Goal: Task Accomplishment & Management: Use online tool/utility

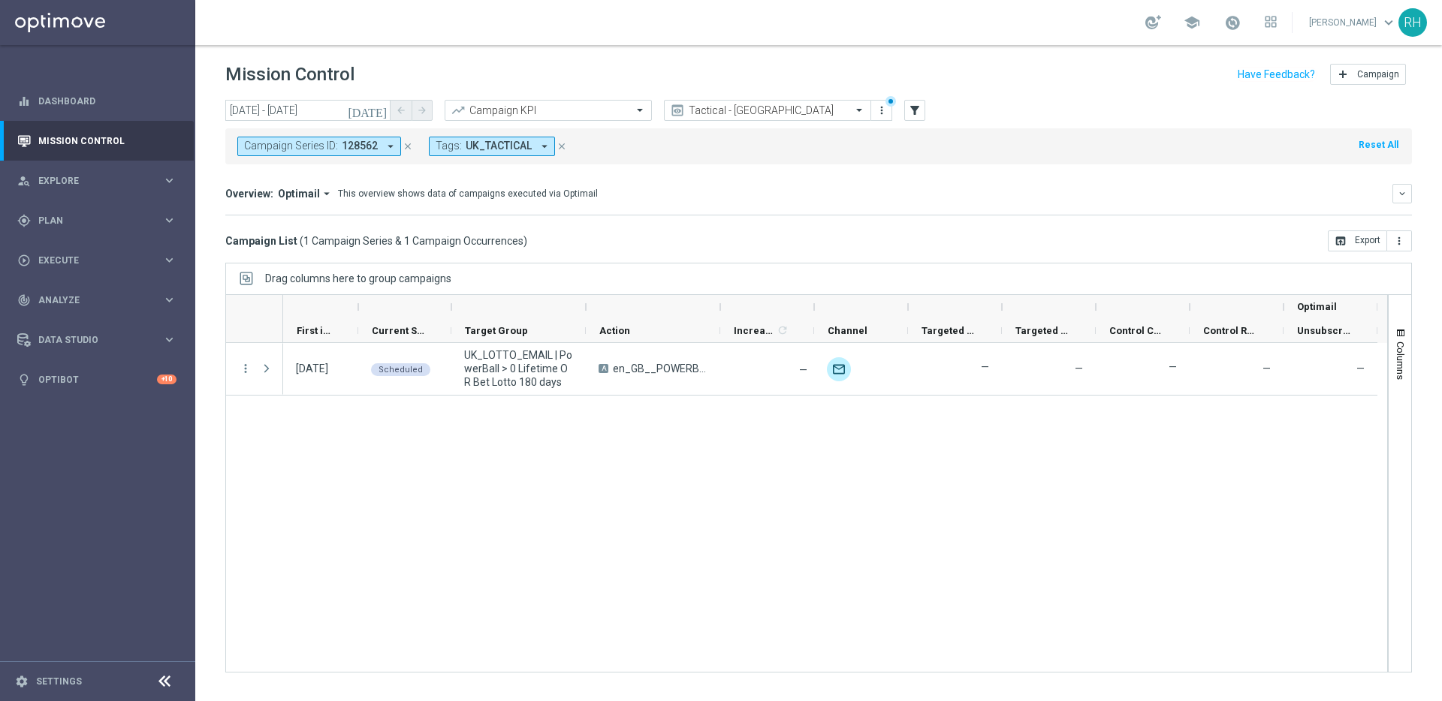
click at [720, 201] on div "Overview: Optimail arrow_drop_down This overview shows data of campaigns execut…" at bounding box center [818, 194] width 1186 height 20
click at [953, 264] on div "Drag columns here to group campaigns" at bounding box center [818, 279] width 1186 height 32
drag, startPoint x: 957, startPoint y: 439, endPoint x: 1000, endPoint y: 294, distance: 151.1
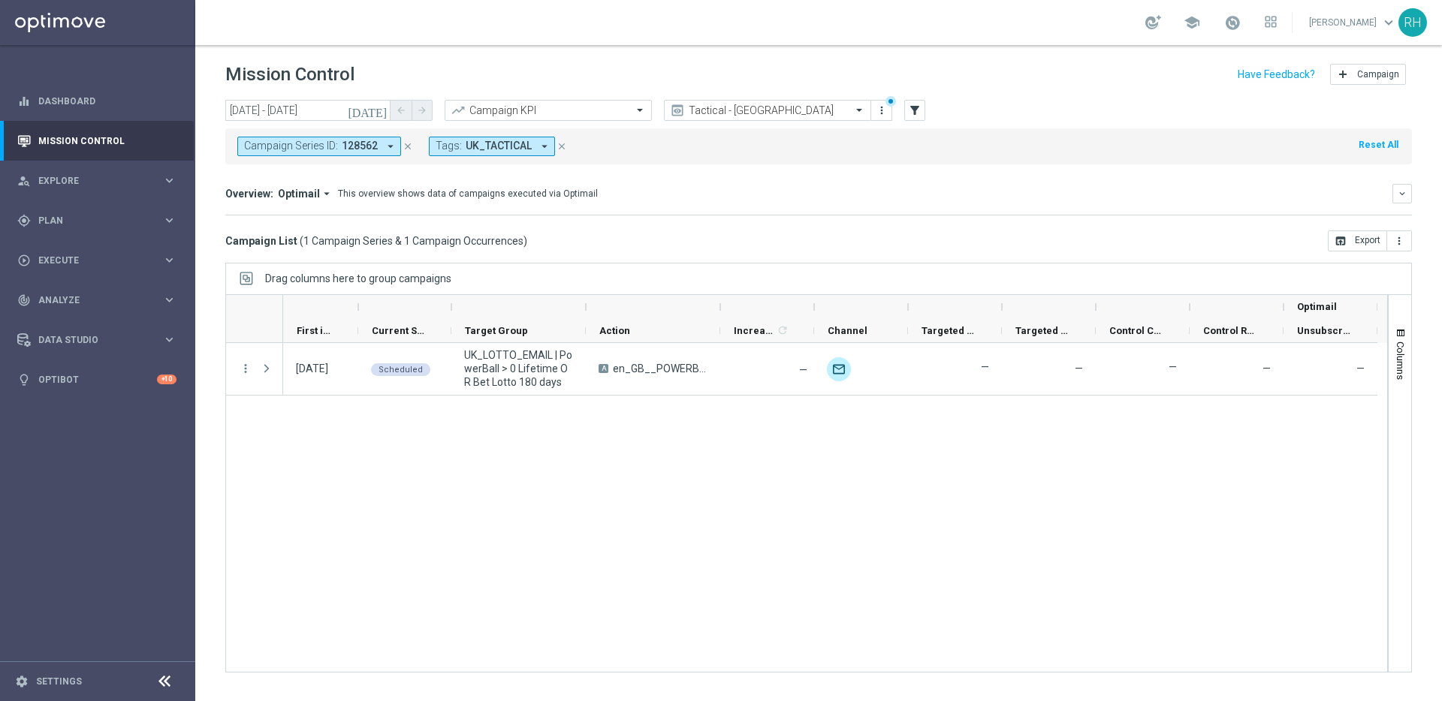
click at [960, 437] on div "06 Sep 2025, Saturday Scheduled UK_LOTTO_EMAIL | PowerBall > 0 Lifetime OR Bet …" at bounding box center [835, 507] width 1104 height 329
click at [1008, 246] on div "Campaign List ( 1 Campaign Series & 1 Campaign Occurrences ) open_in_browser Ex…" at bounding box center [818, 240] width 1186 height 21
click at [1348, 104] on div "today 06 Sep 2025 - 06 Sep 2025 arrow_back arrow_forward Campaign KPI trending_…" at bounding box center [818, 111] width 1186 height 23
click at [1027, 278] on div "Drag columns here to group campaigns" at bounding box center [818, 279] width 1186 height 32
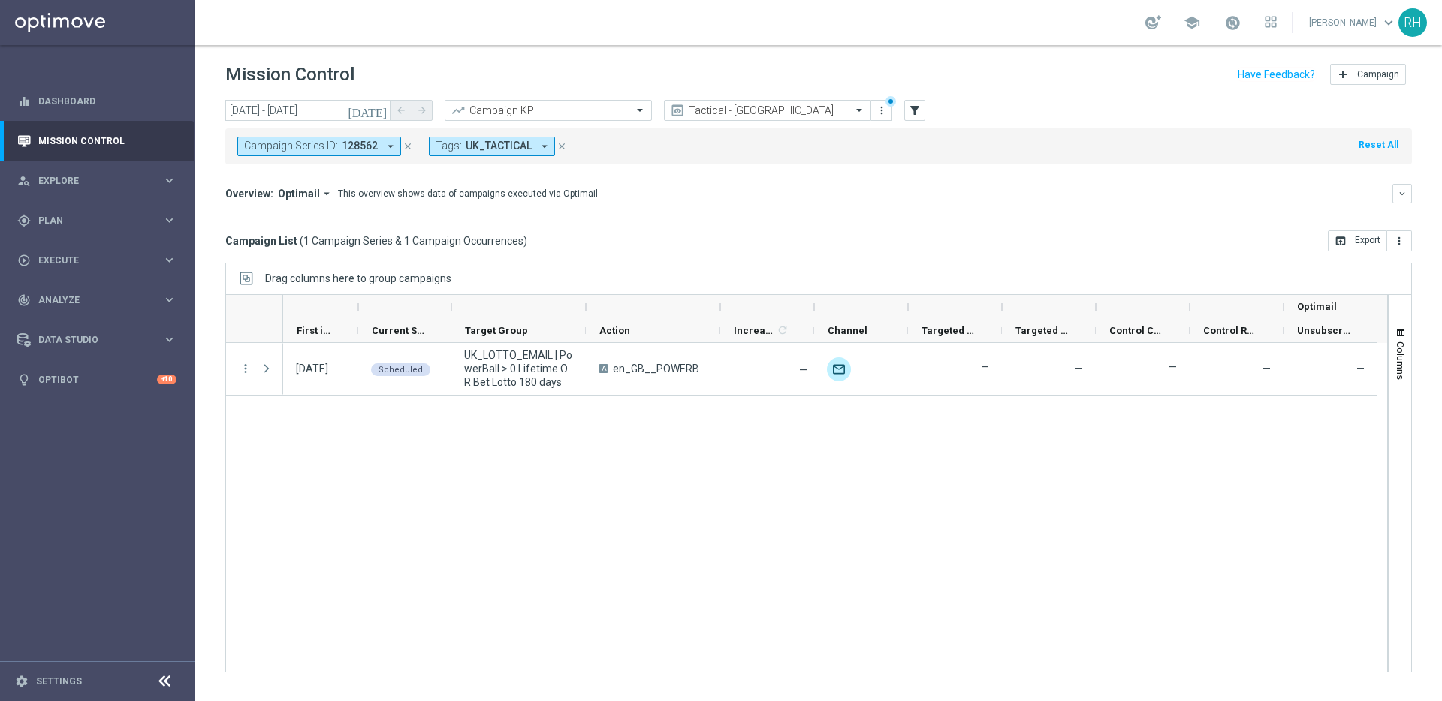
click at [1152, 241] on div "Campaign List ( 1 Campaign Series & 1 Campaign Occurrences ) open_in_browser Ex…" at bounding box center [818, 240] width 1186 height 21
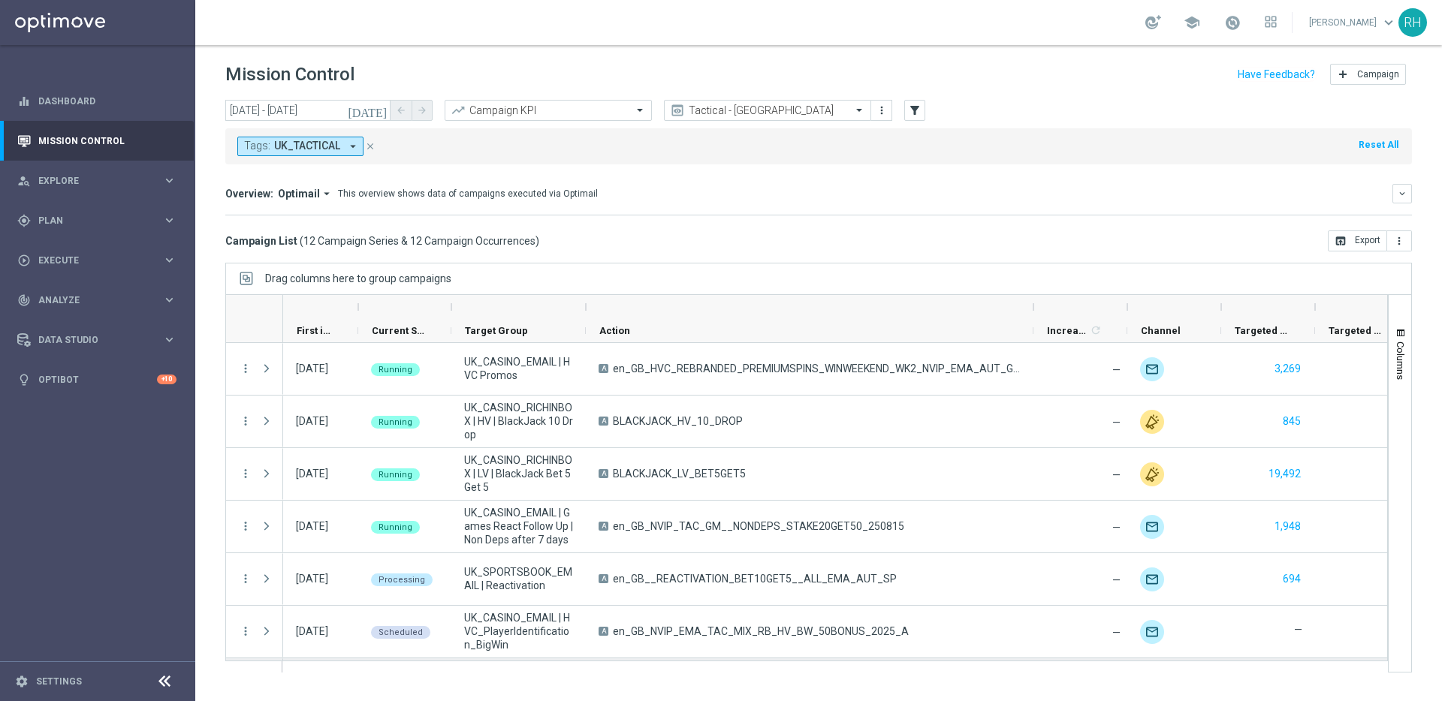
scroll to position [313, 0]
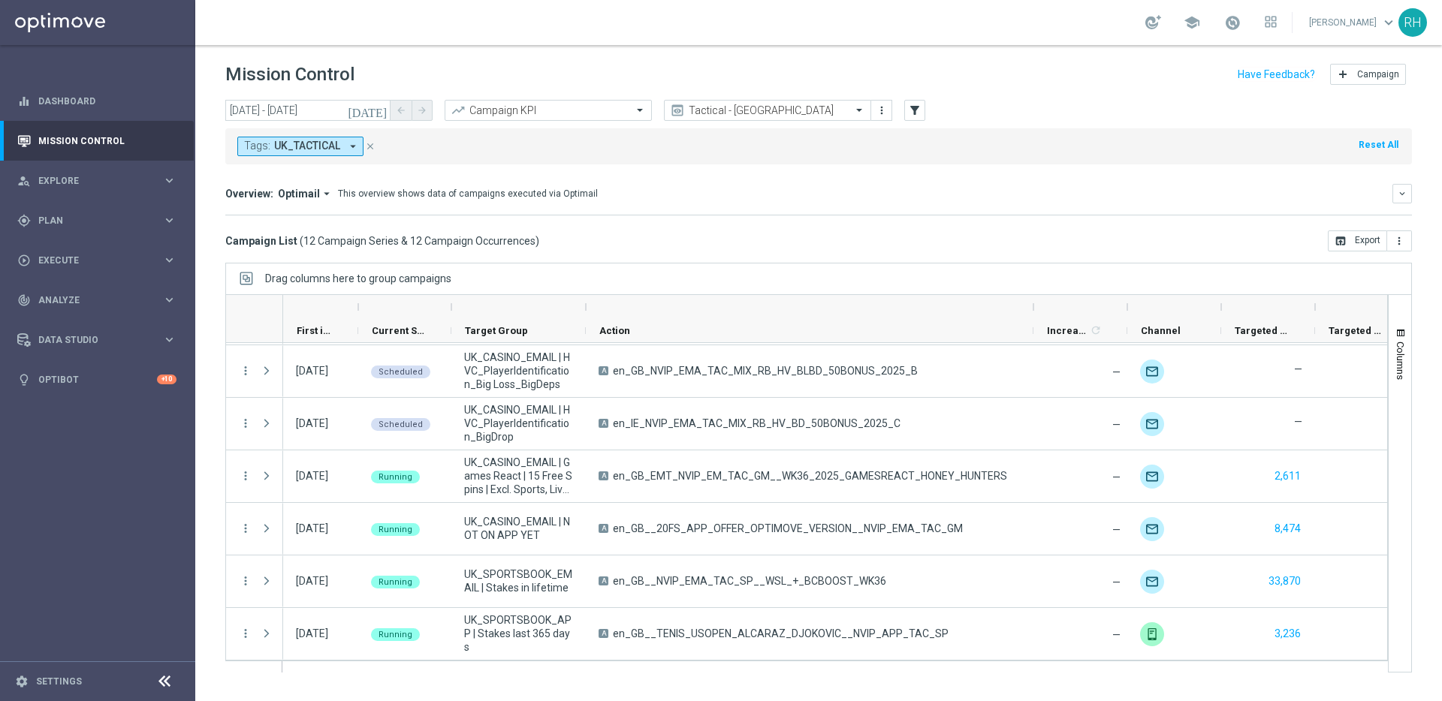
click at [864, 193] on div "Overview: Optimail arrow_drop_down This overview shows data of campaigns execut…" at bounding box center [808, 194] width 1167 height 14
click at [825, 261] on div "today 05 Sep 2025 - 05 Sep 2025 arrow_back arrow_forward Campaign KPI trending_…" at bounding box center [818, 394] width 1246 height 588
click at [818, 263] on div "Drag columns here to group campaigns" at bounding box center [818, 279] width 1186 height 32
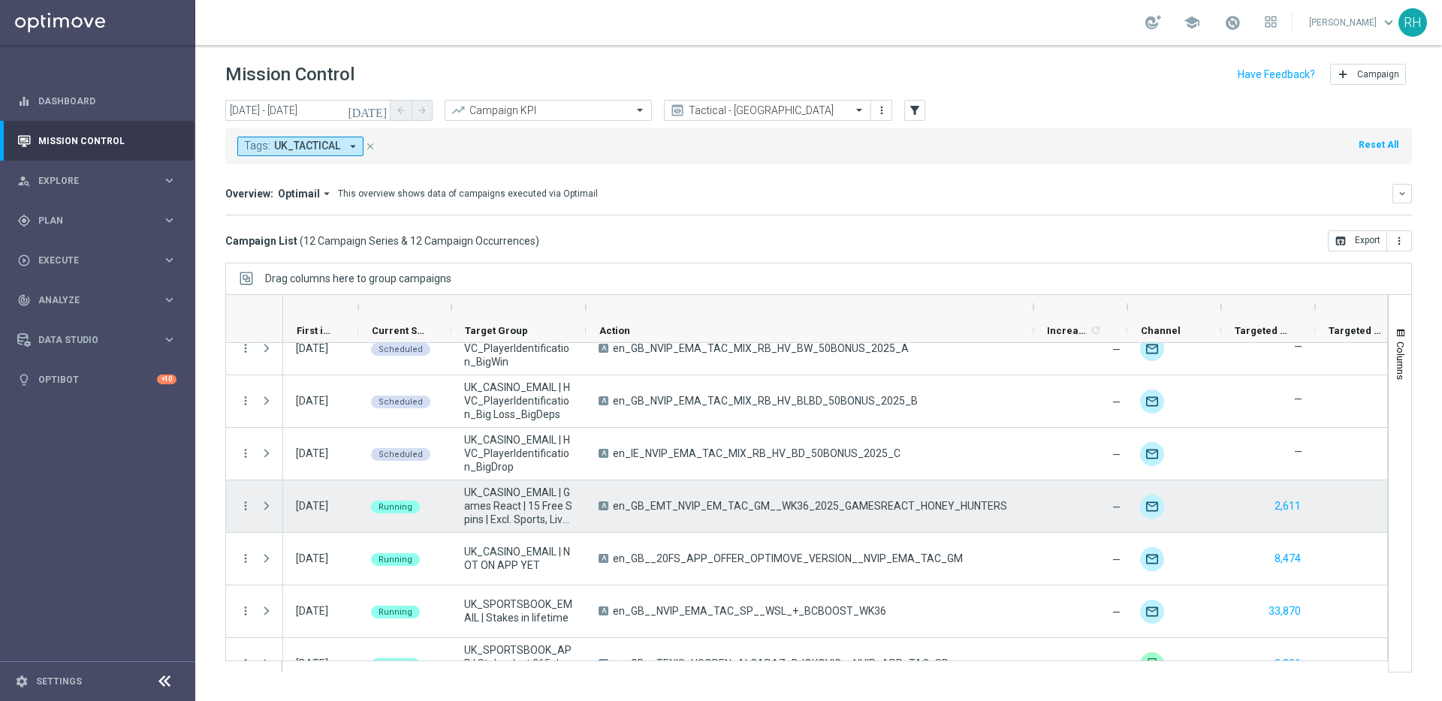
scroll to position [278, 0]
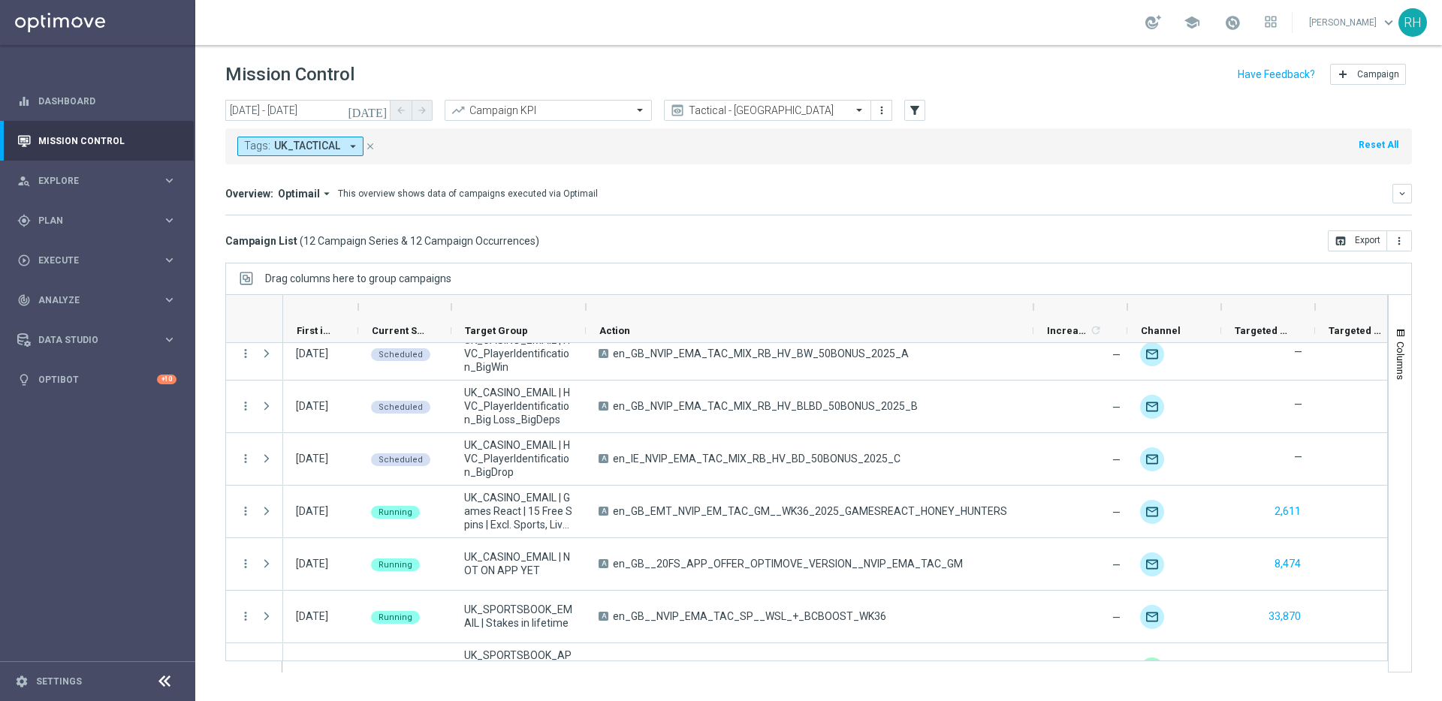
click at [812, 269] on div "Drag columns here to group campaigns" at bounding box center [818, 279] width 1186 height 32
click at [788, 229] on mini-dashboard "Overview: Optimail arrow_drop_down This overview shows data of campaigns execut…" at bounding box center [818, 197] width 1186 height 66
click at [655, 20] on div "school Ricky Hubbard keyboard_arrow_down RH" at bounding box center [818, 22] width 1246 height 45
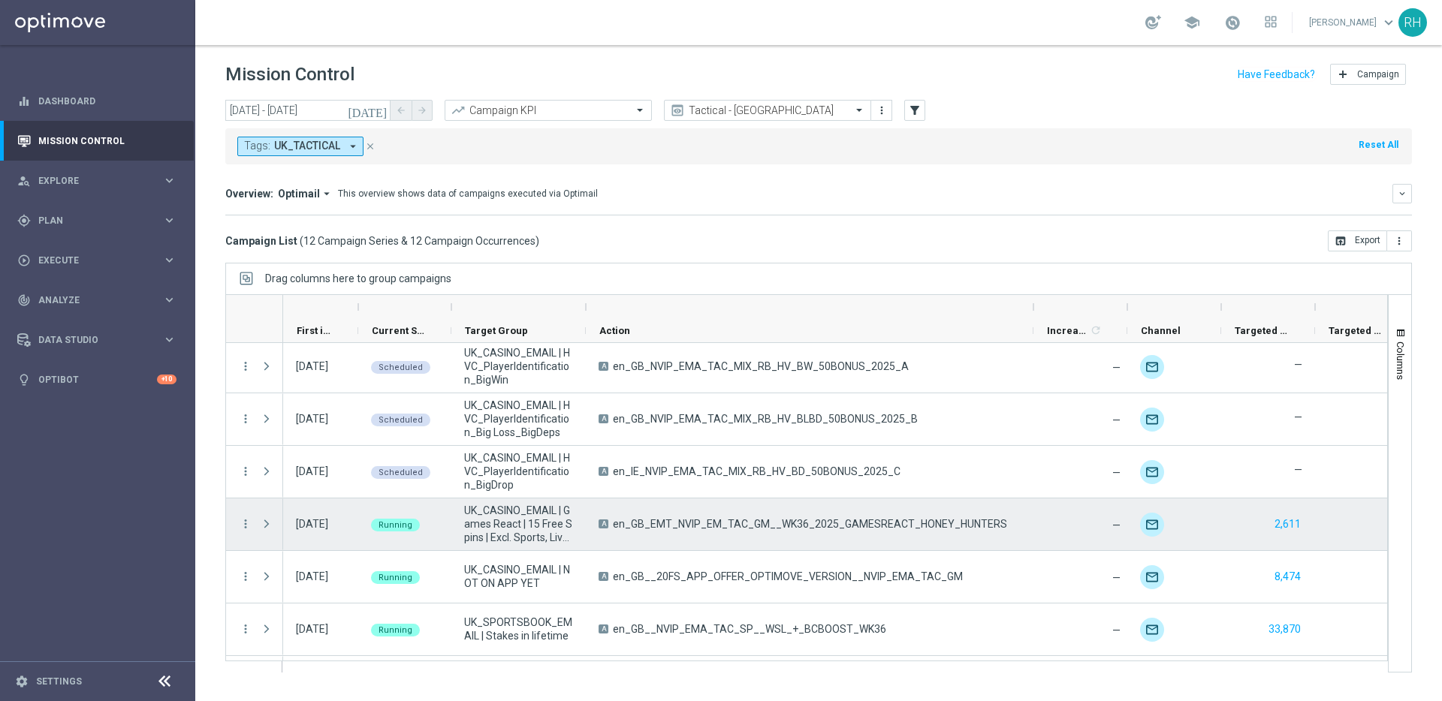
scroll to position [249, 0]
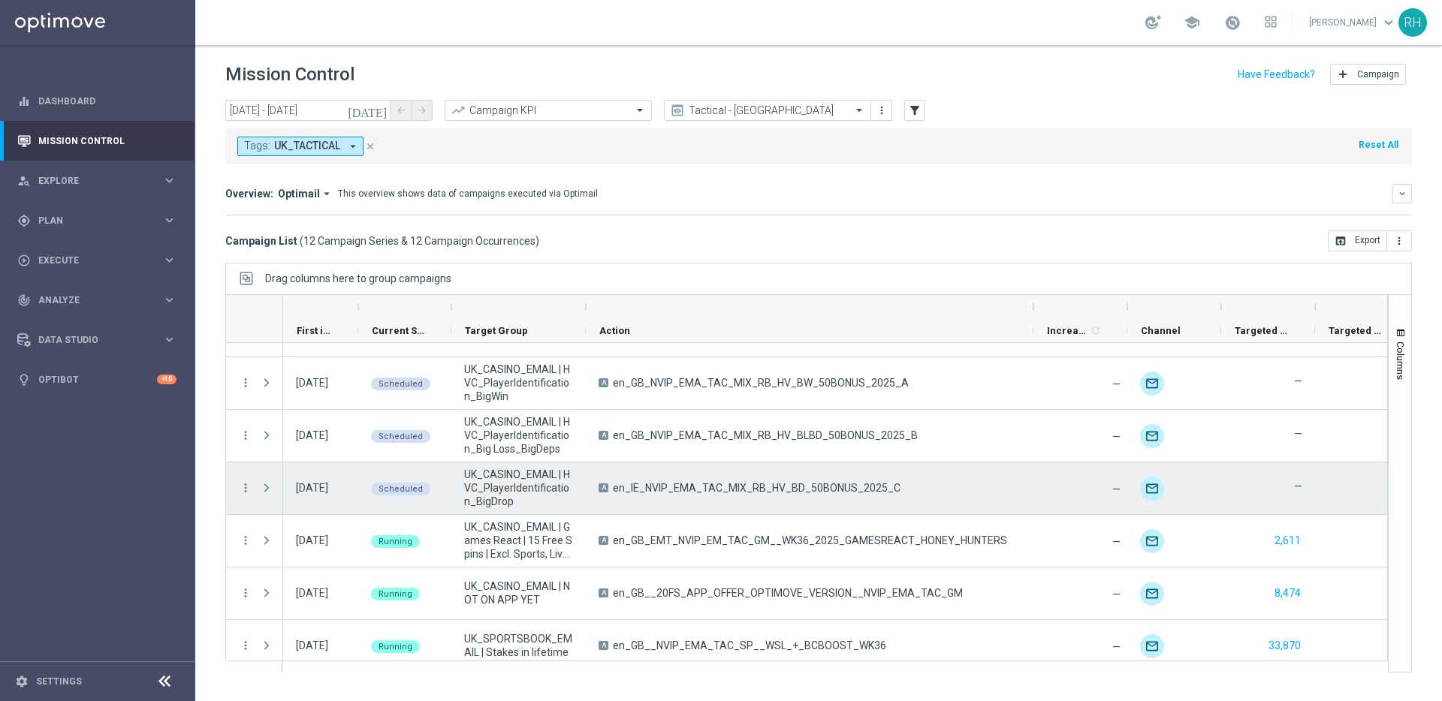
click at [640, 509] on div "A en_IE_NVIP_EMA_TAC_MIX_RB_HV_BD_50BONUS_2025_C" at bounding box center [809, 488] width 447 height 52
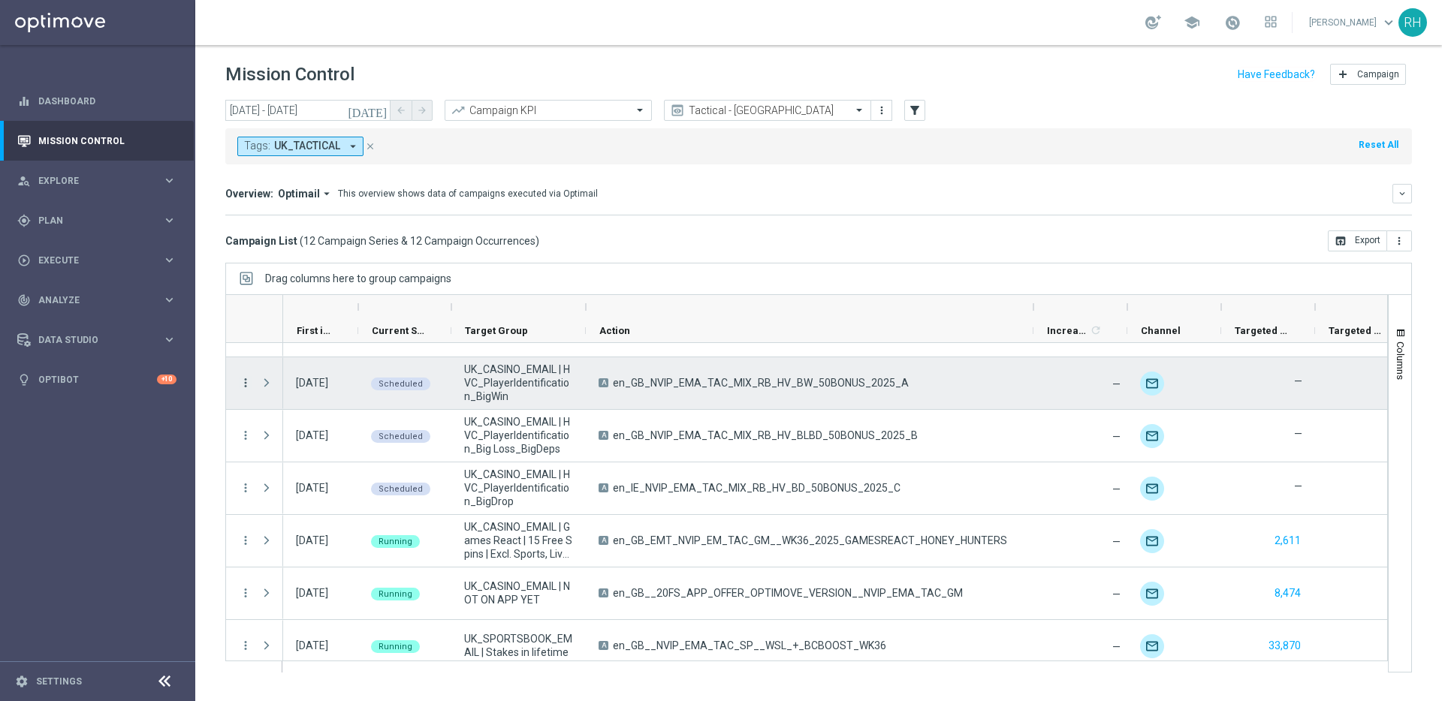
click at [244, 388] on icon "more_vert" at bounding box center [246, 383] width 14 height 14
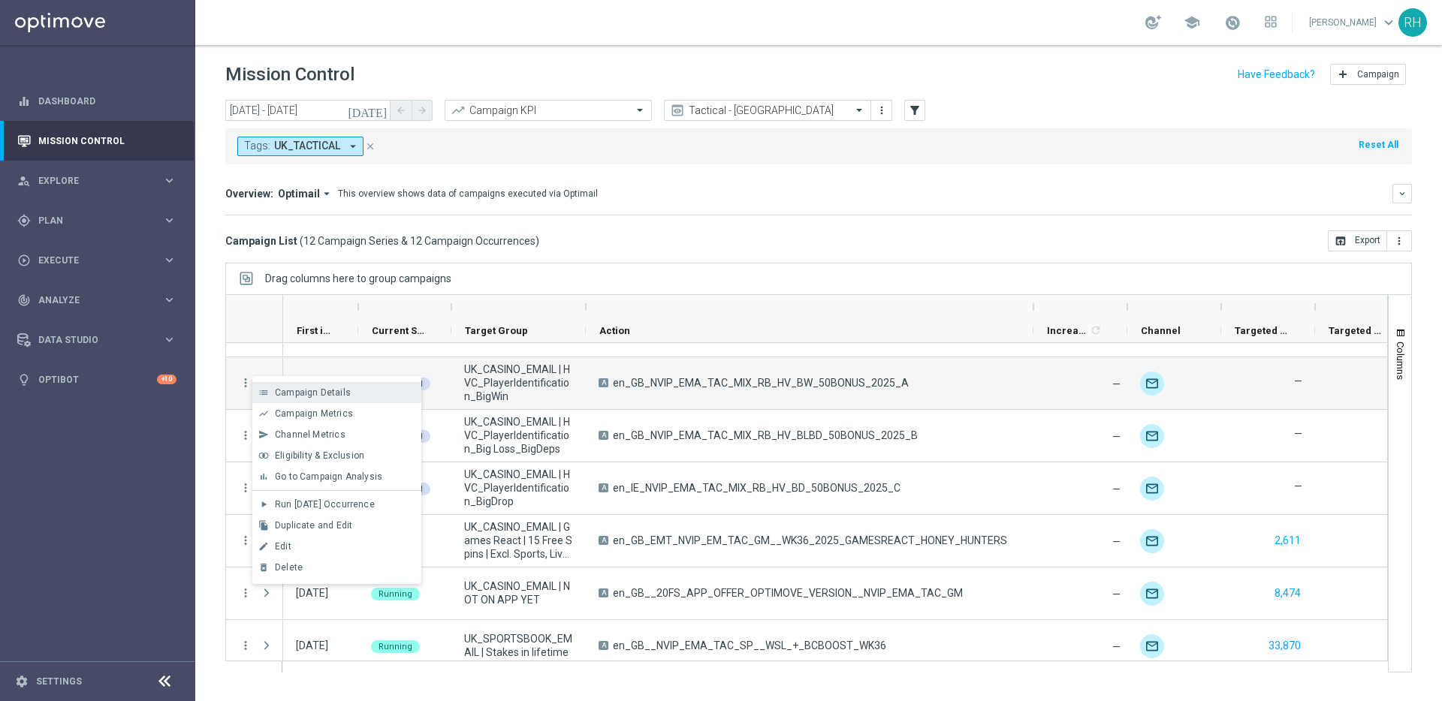
click at [262, 384] on div "list Campaign Details" at bounding box center [336, 392] width 169 height 21
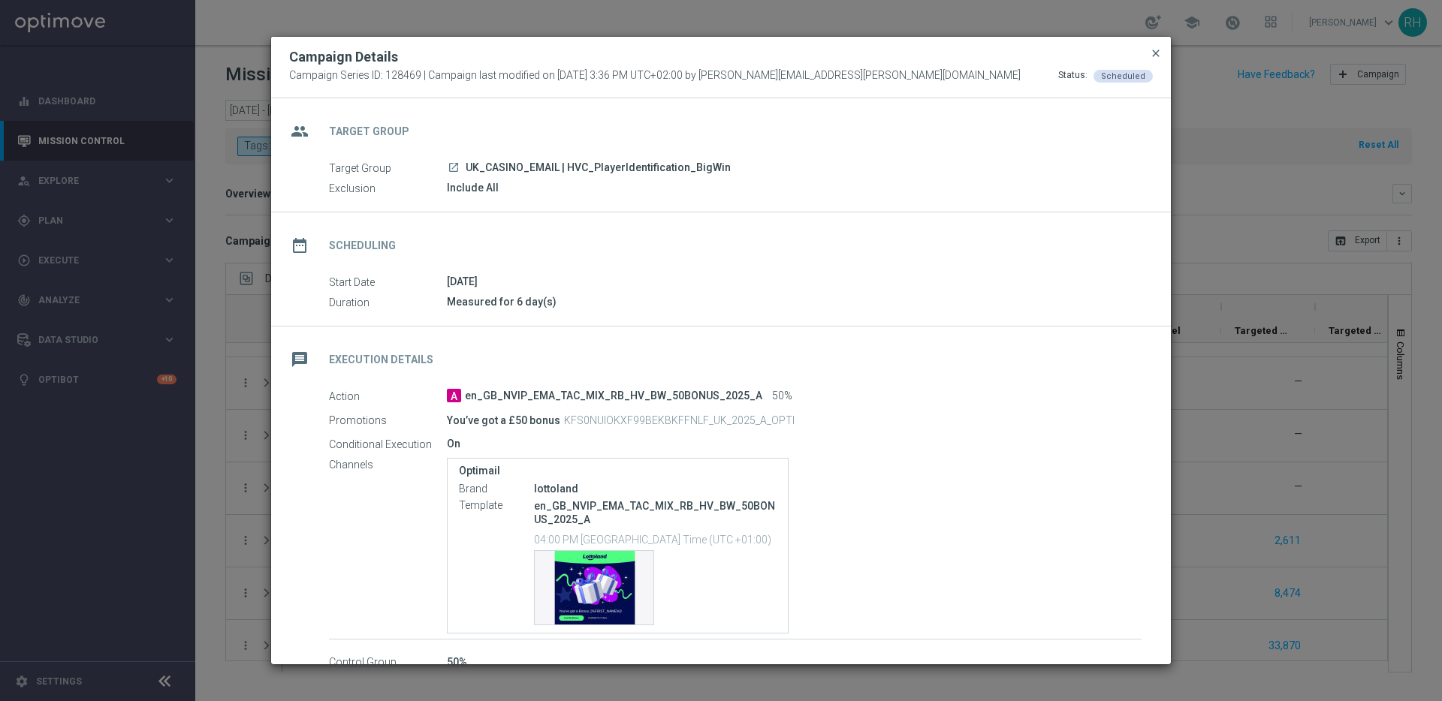
click at [1156, 48] on span "close" at bounding box center [1155, 53] width 12 height 12
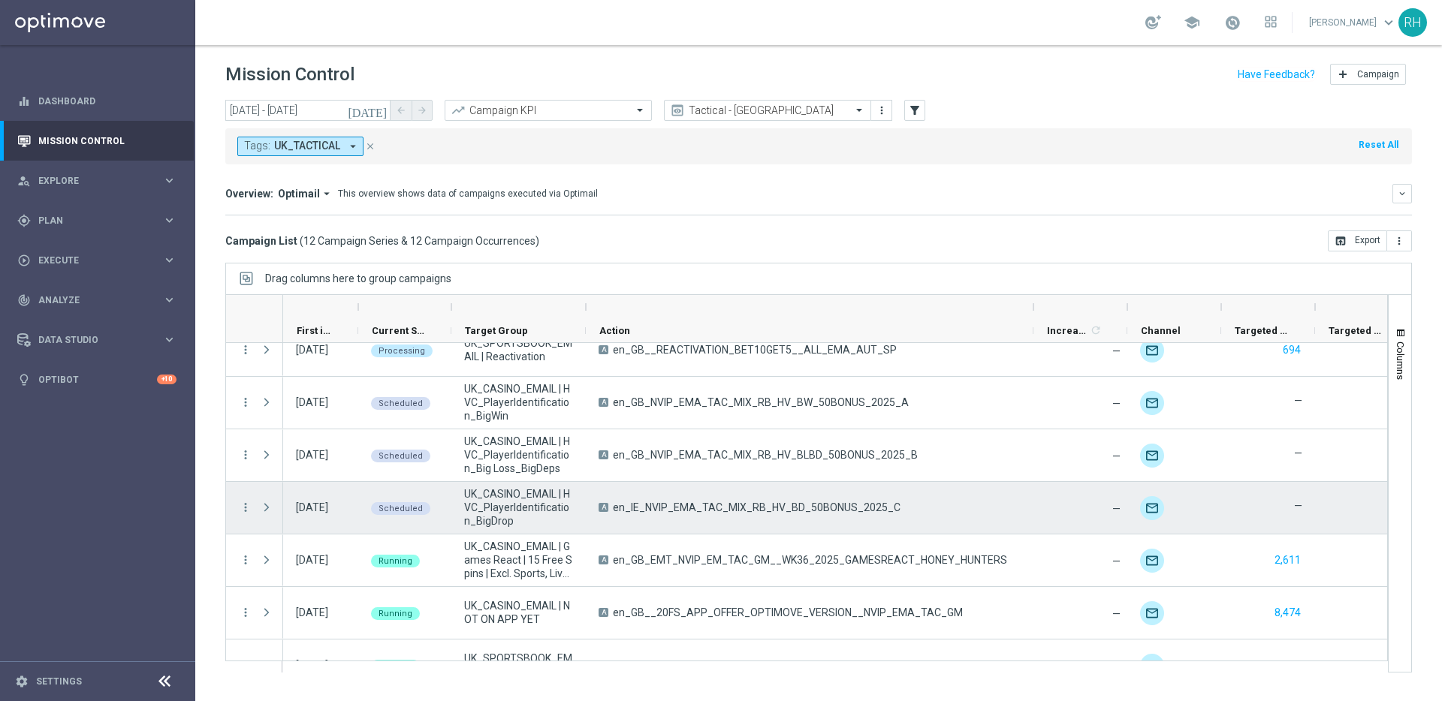
scroll to position [213, 0]
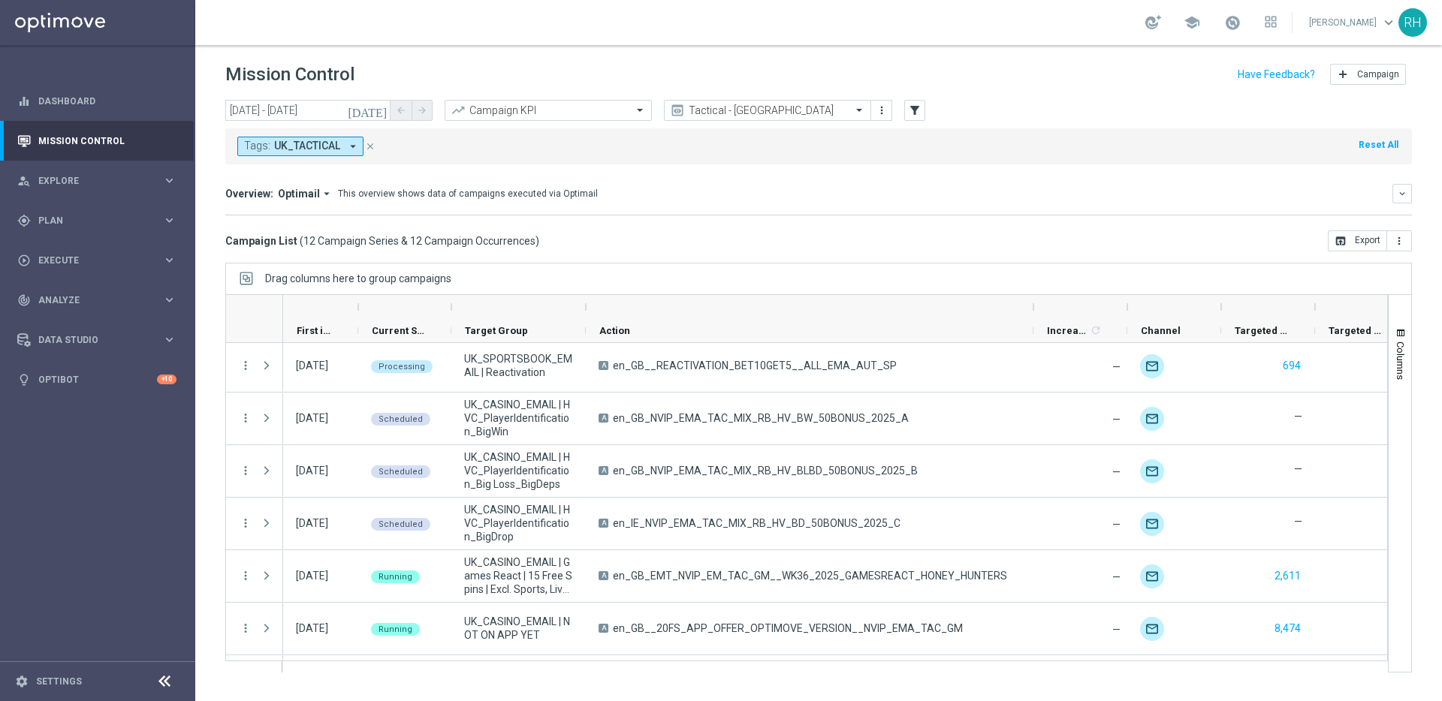
drag, startPoint x: 1201, startPoint y: 225, endPoint x: 377, endPoint y: 240, distance: 824.5
click at [1196, 223] on mini-dashboard "Overview: Optimail arrow_drop_down This overview shows data of campaigns execut…" at bounding box center [818, 197] width 1186 height 66
click at [73, 251] on div "play_circle_outline Execute keyboard_arrow_right" at bounding box center [97, 260] width 194 height 40
click at [84, 285] on link "Campaign Builder" at bounding box center [97, 291] width 117 height 12
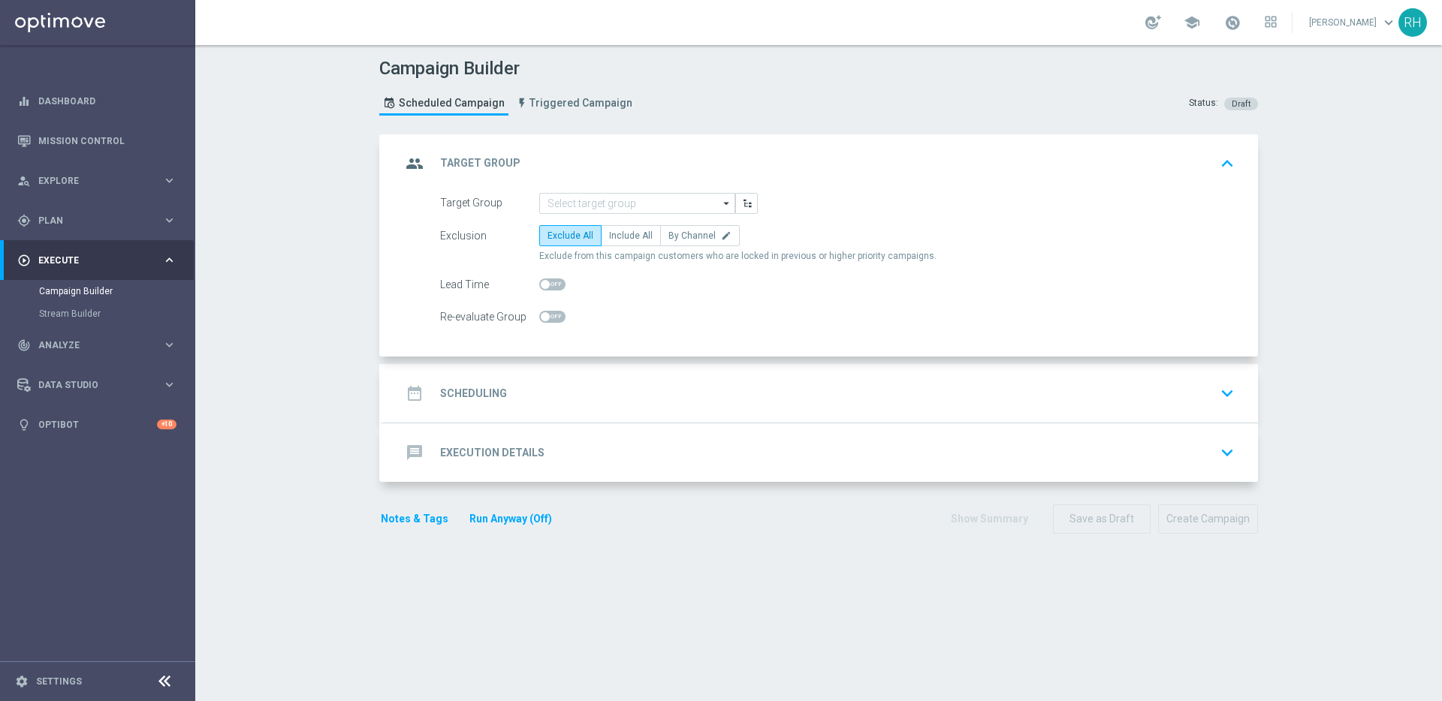
click at [832, 294] on div "Lead Time" at bounding box center [837, 284] width 817 height 21
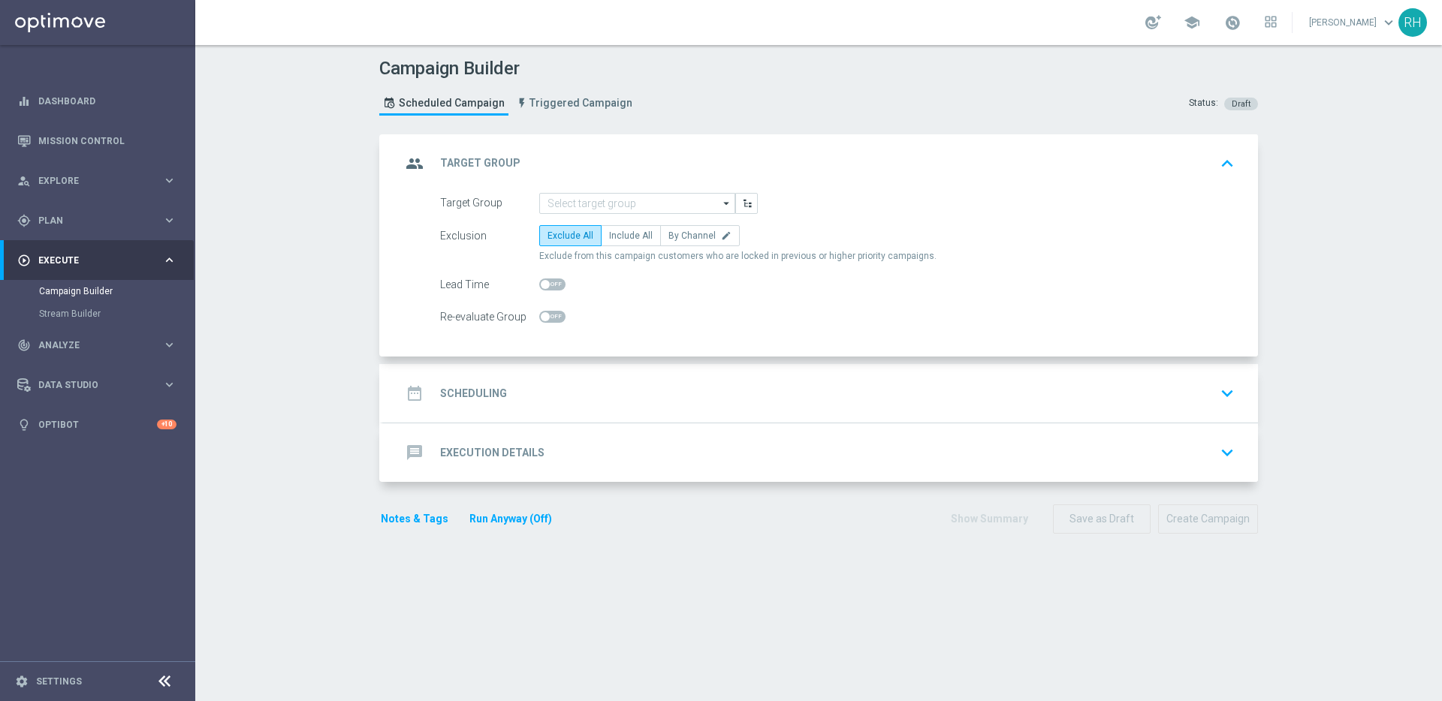
click at [832, 294] on div "Lead Time" at bounding box center [837, 284] width 817 height 21
click at [1119, 601] on section "group Target Group keyboard_arrow_up Target Group arrow_drop_down Drag here to …" at bounding box center [818, 410] width 901 height 552
click at [128, 227] on div "gps_fixed Plan keyboard_arrow_right" at bounding box center [97, 220] width 194 height 40
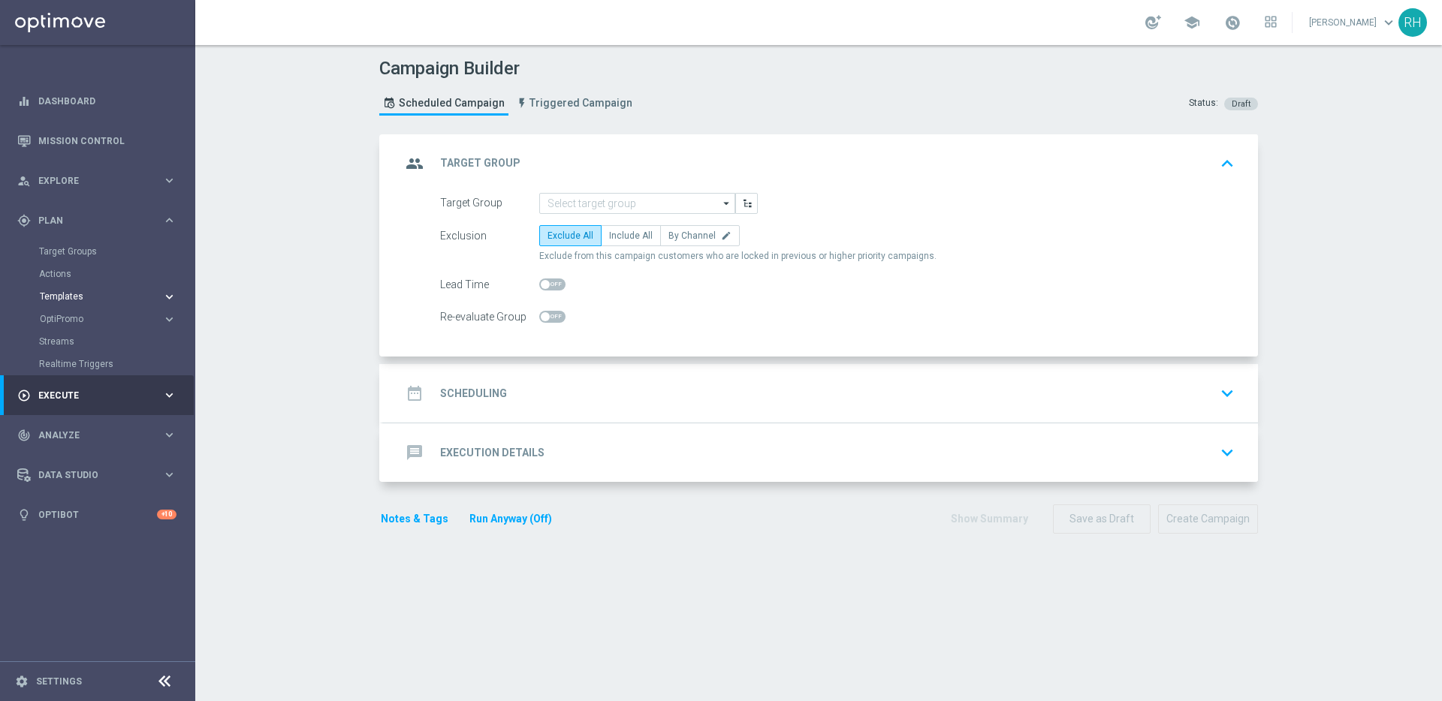
click at [106, 292] on span "Templates" at bounding box center [93, 296] width 107 height 9
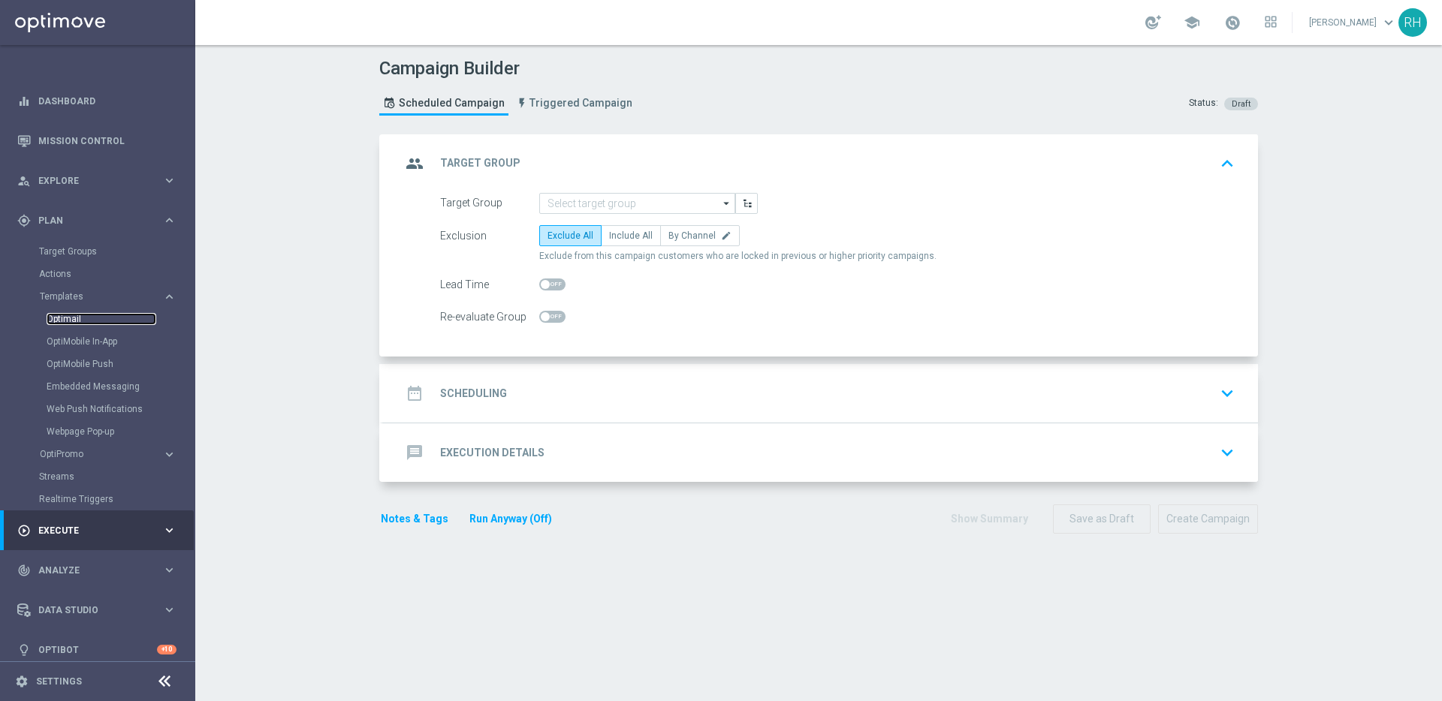
click at [77, 315] on link "Optimail" at bounding box center [102, 319] width 110 height 12
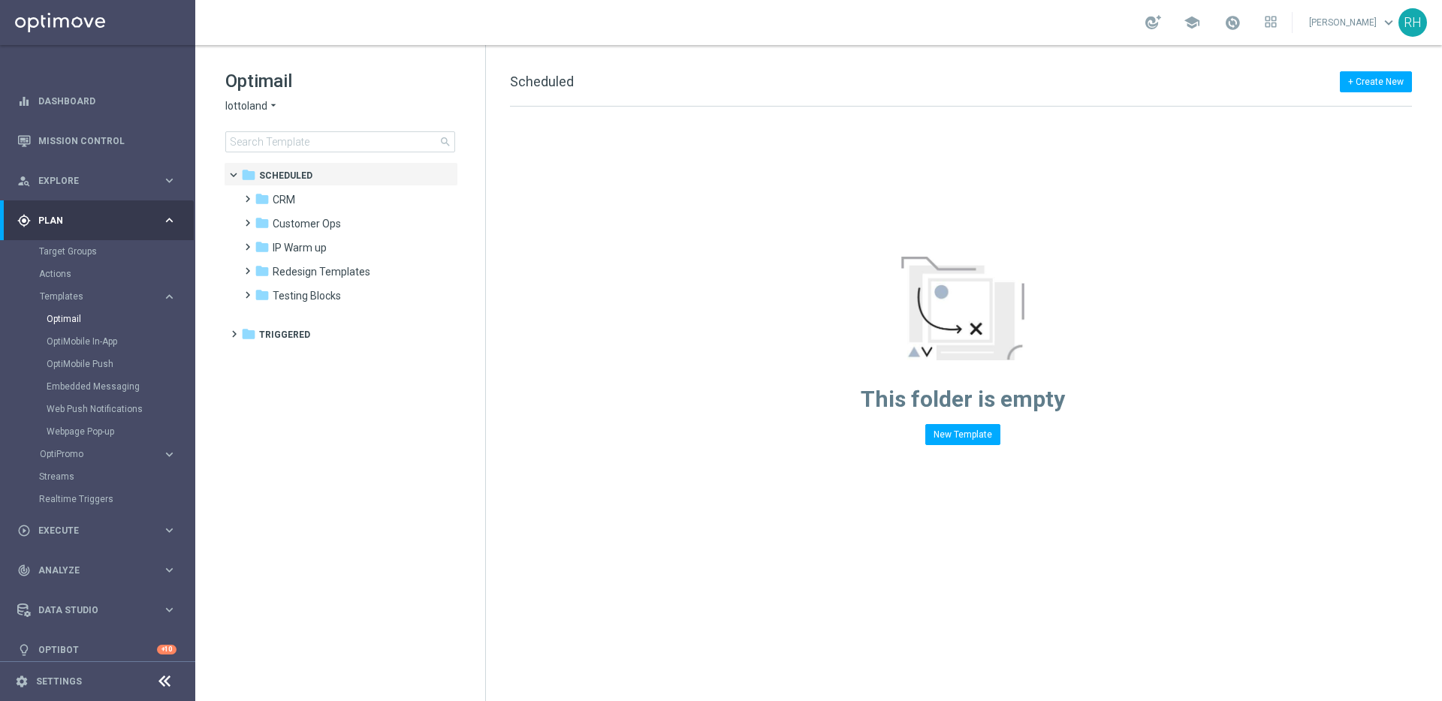
click at [658, 28] on div "school Ricky Hubbard keyboard_arrow_down RH" at bounding box center [818, 22] width 1246 height 45
click at [1196, 297] on div "This folder is empty New Template" at bounding box center [962, 276] width 953 height 339
click at [823, 335] on div "This folder is empty New Template" at bounding box center [962, 276] width 953 height 339
click at [74, 184] on span "Explore" at bounding box center [100, 180] width 124 height 9
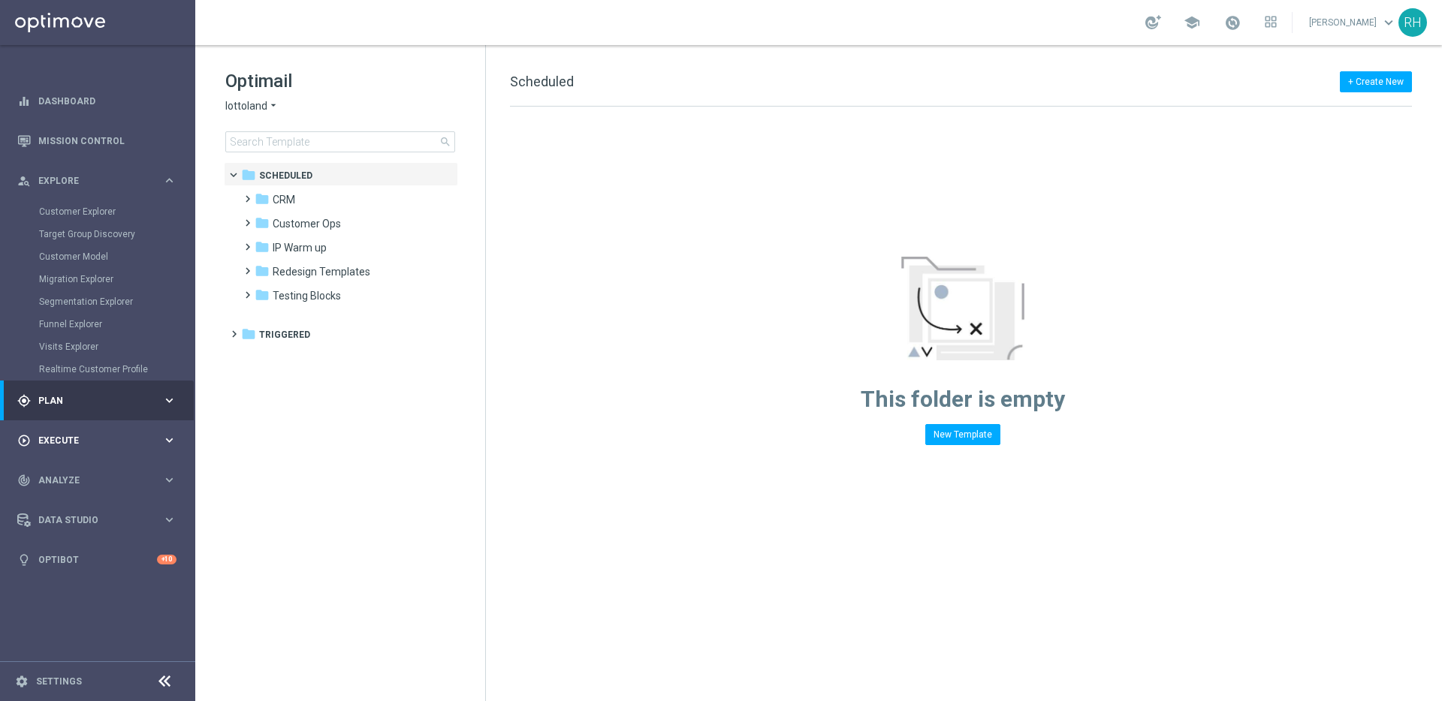
click at [98, 436] on span "Execute" at bounding box center [100, 440] width 124 height 9
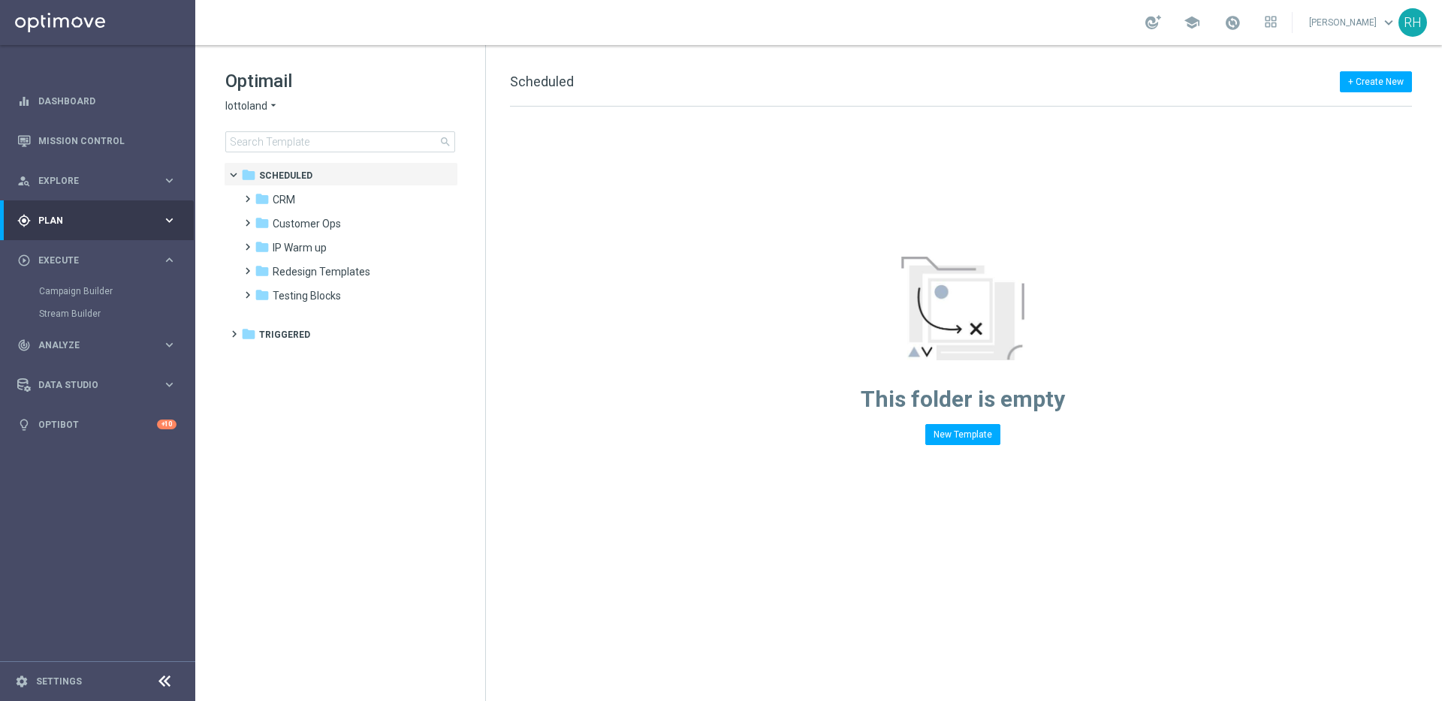
click at [105, 214] on div "gps_fixed Plan" at bounding box center [89, 221] width 145 height 14
click at [79, 279] on link "Actions" at bounding box center [97, 274] width 117 height 12
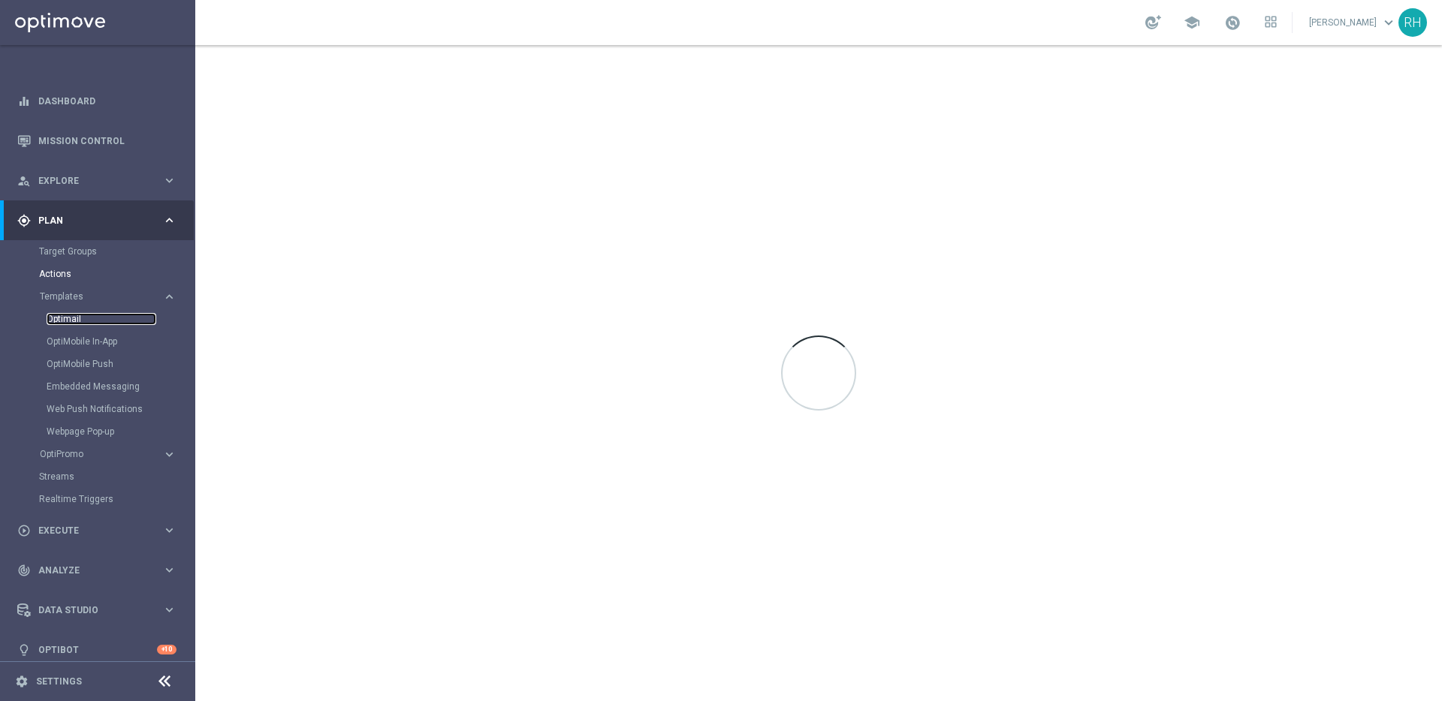
click at [72, 324] on link "Optimail" at bounding box center [102, 319] width 110 height 12
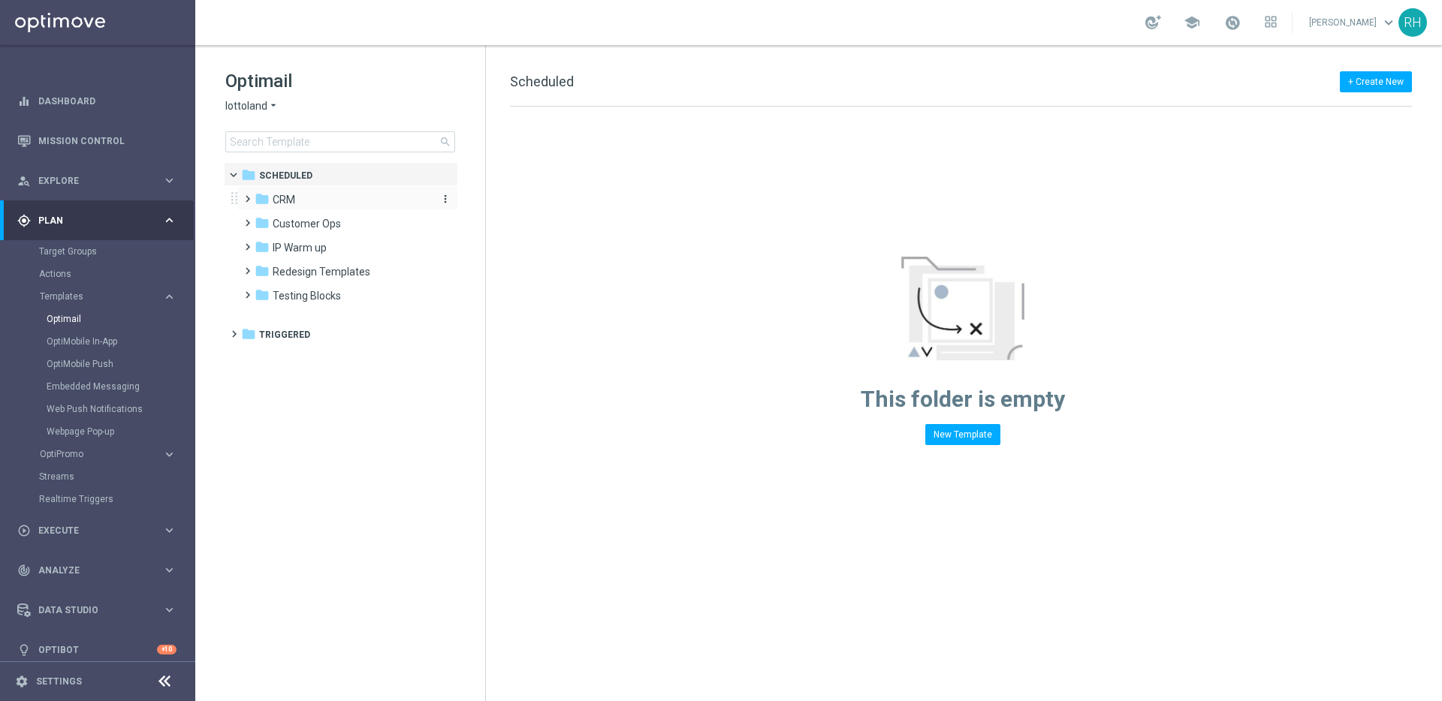
click at [339, 200] on div "folder CRM" at bounding box center [341, 199] width 173 height 17
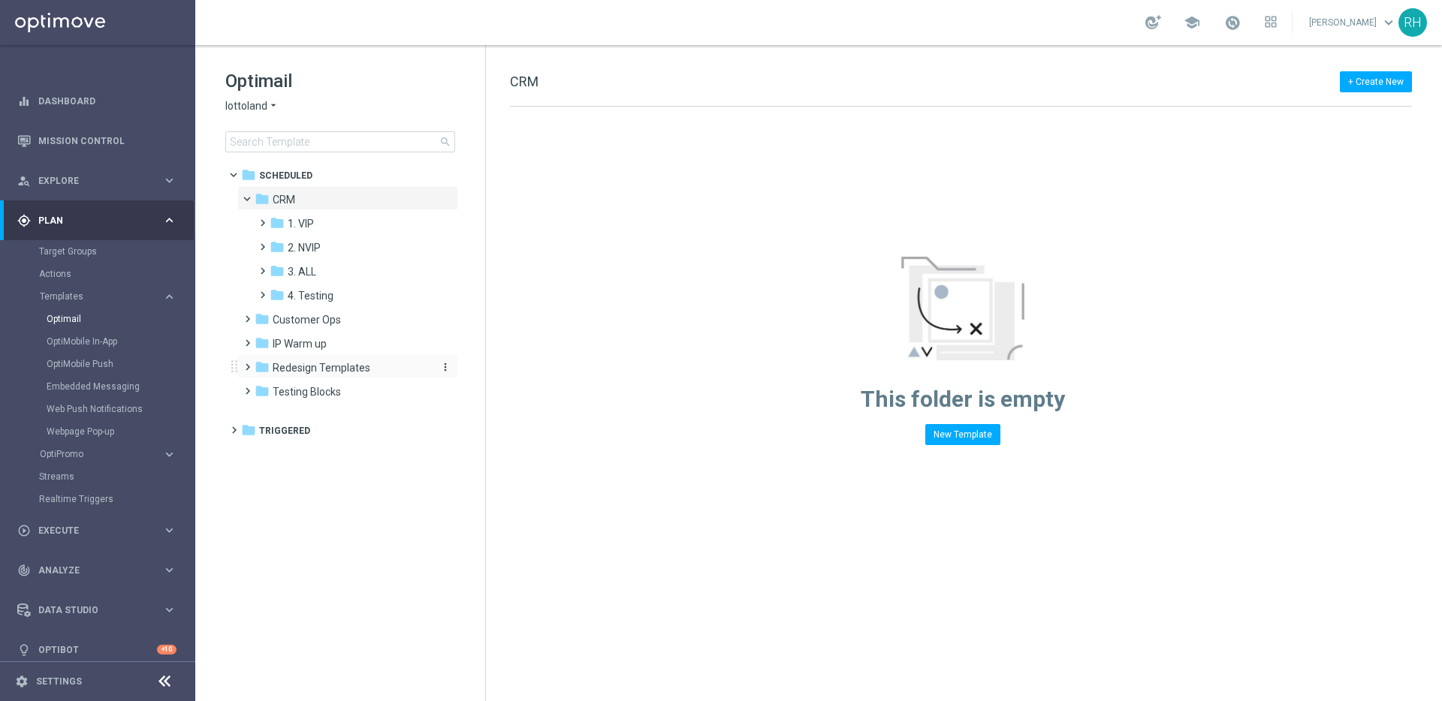
click at [318, 364] on span "Redesign Templates" at bounding box center [322, 368] width 98 height 14
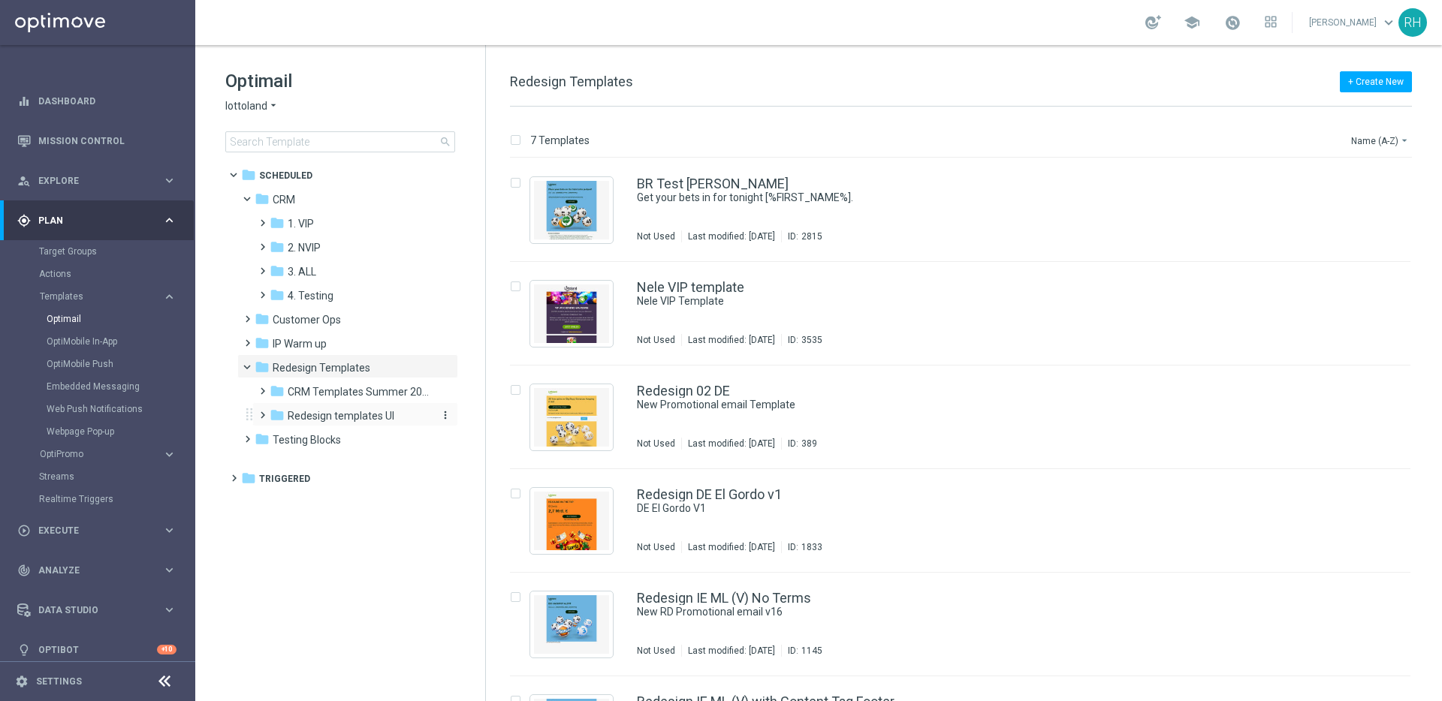
click at [316, 414] on span "Redesign templates UI" at bounding box center [341, 416] width 107 height 14
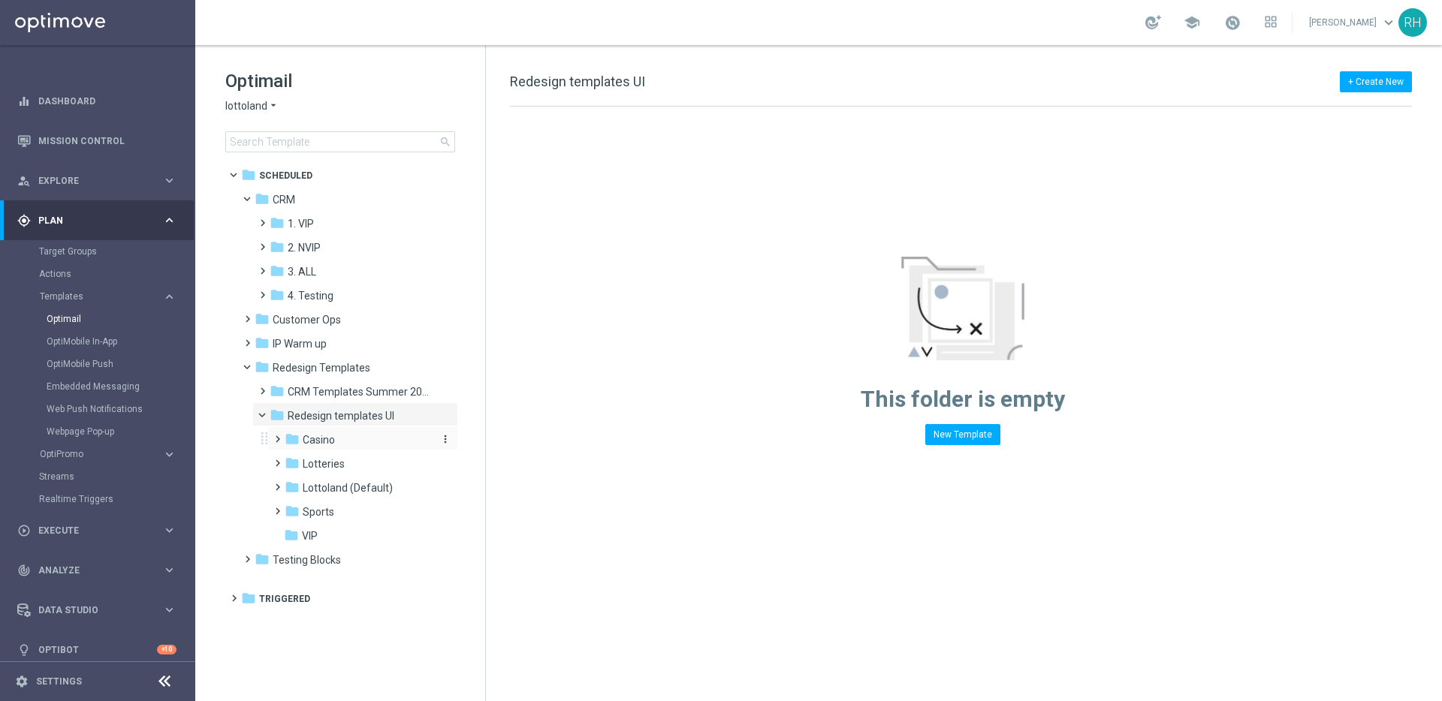
click at [285, 441] on icon "folder" at bounding box center [292, 439] width 15 height 15
click at [289, 460] on icon "folder" at bounding box center [292, 463] width 15 height 15
click at [297, 480] on icon "folder" at bounding box center [292, 487] width 15 height 15
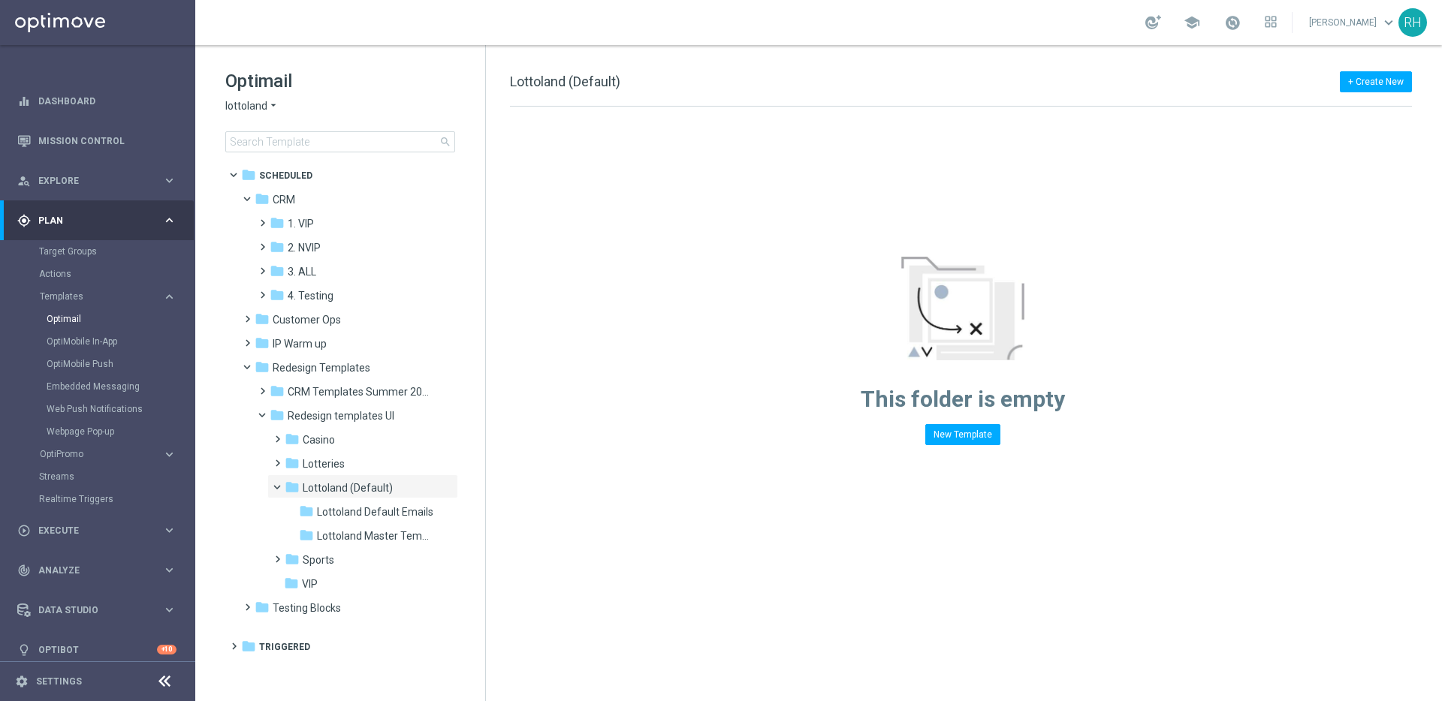
click at [297, 480] on icon "folder" at bounding box center [292, 487] width 15 height 15
click at [293, 505] on icon "folder" at bounding box center [292, 511] width 15 height 15
click at [287, 487] on icon "folder" at bounding box center [292, 487] width 15 height 15
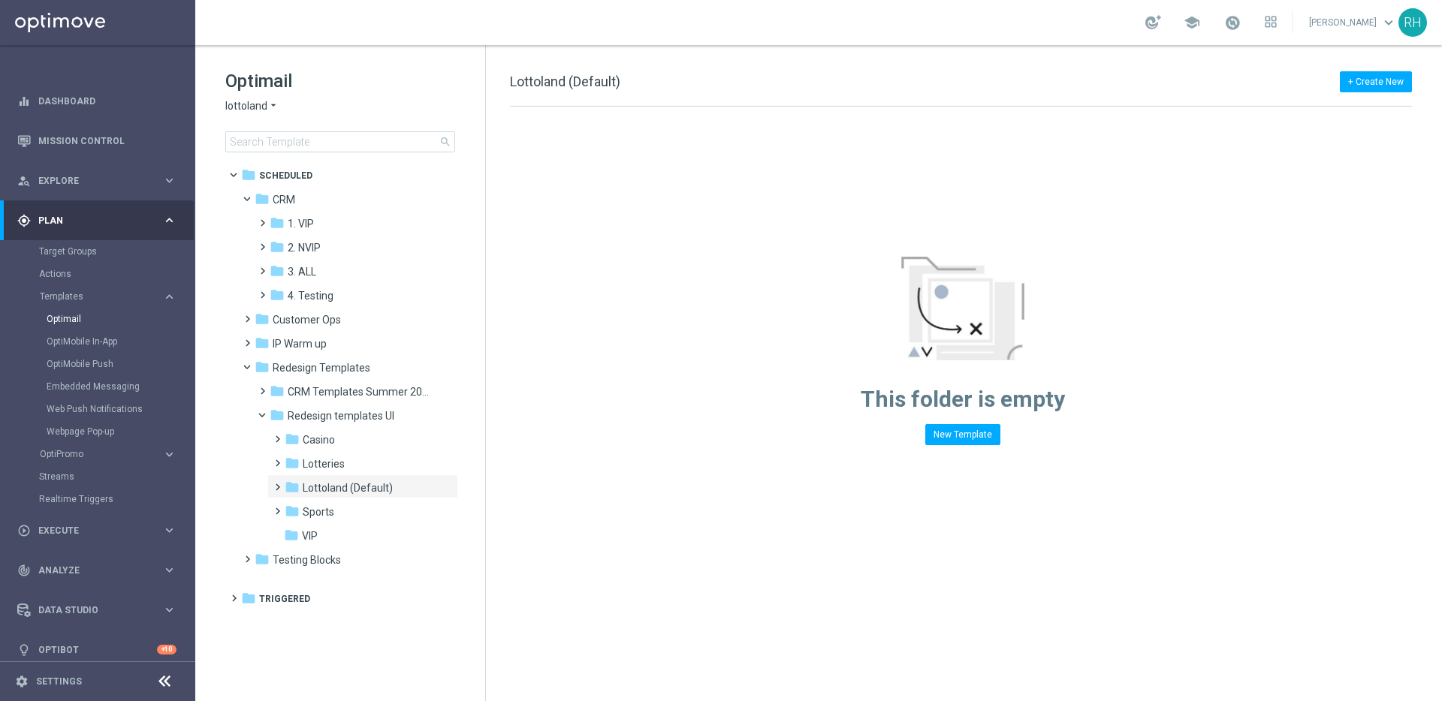
click at [287, 487] on icon "folder" at bounding box center [292, 487] width 15 height 15
click at [288, 488] on icon "folder" at bounding box center [292, 487] width 15 height 15
click at [281, 447] on span at bounding box center [278, 439] width 14 height 20
click at [281, 447] on div "folder Casino more_vert" at bounding box center [362, 438] width 191 height 24
click at [285, 441] on icon "folder" at bounding box center [292, 439] width 15 height 15
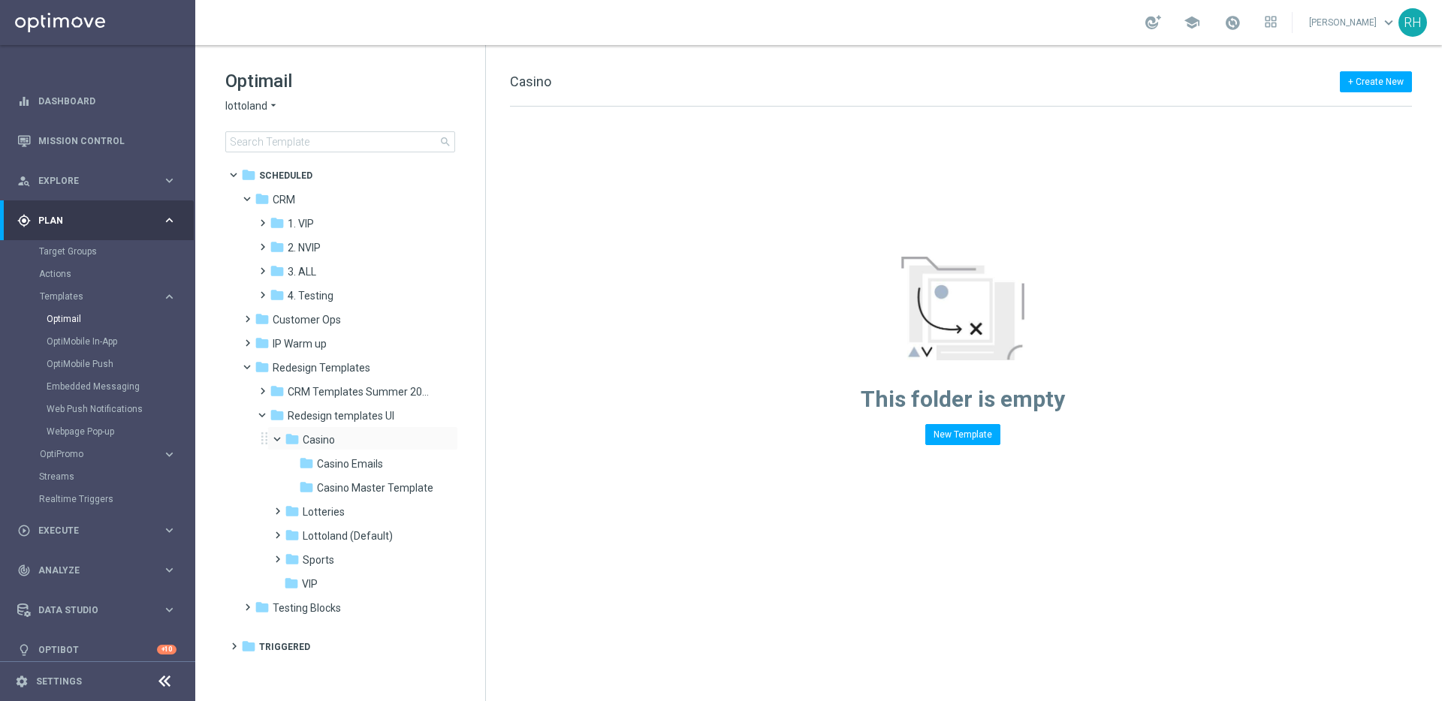
click at [281, 439] on span at bounding box center [284, 435] width 6 height 7
click at [266, 415] on span at bounding box center [269, 411] width 6 height 7
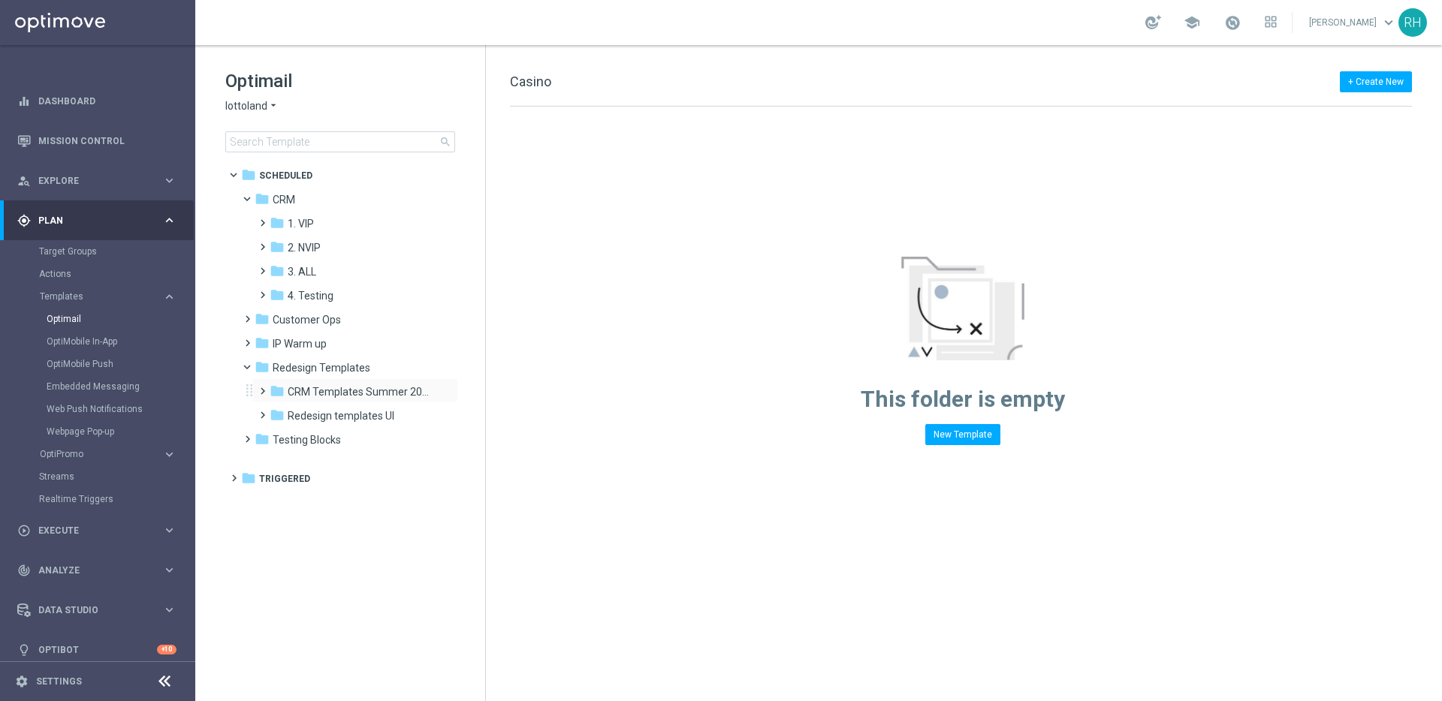
click at [261, 387] on span at bounding box center [259, 384] width 7 height 6
click at [329, 465] on span "UK Examples" at bounding box center [333, 464] width 62 height 14
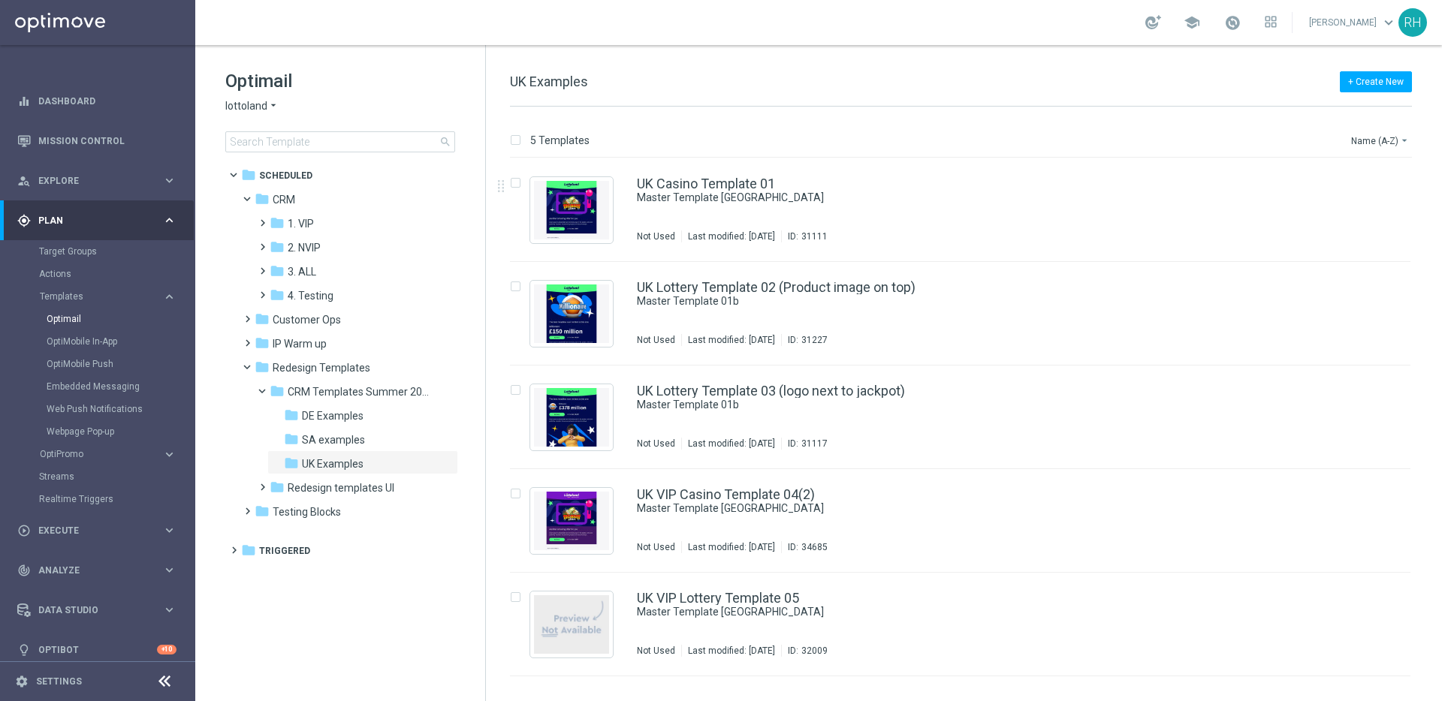
click at [998, 89] on div "+ Create New UK Examples" at bounding box center [961, 90] width 902 height 34
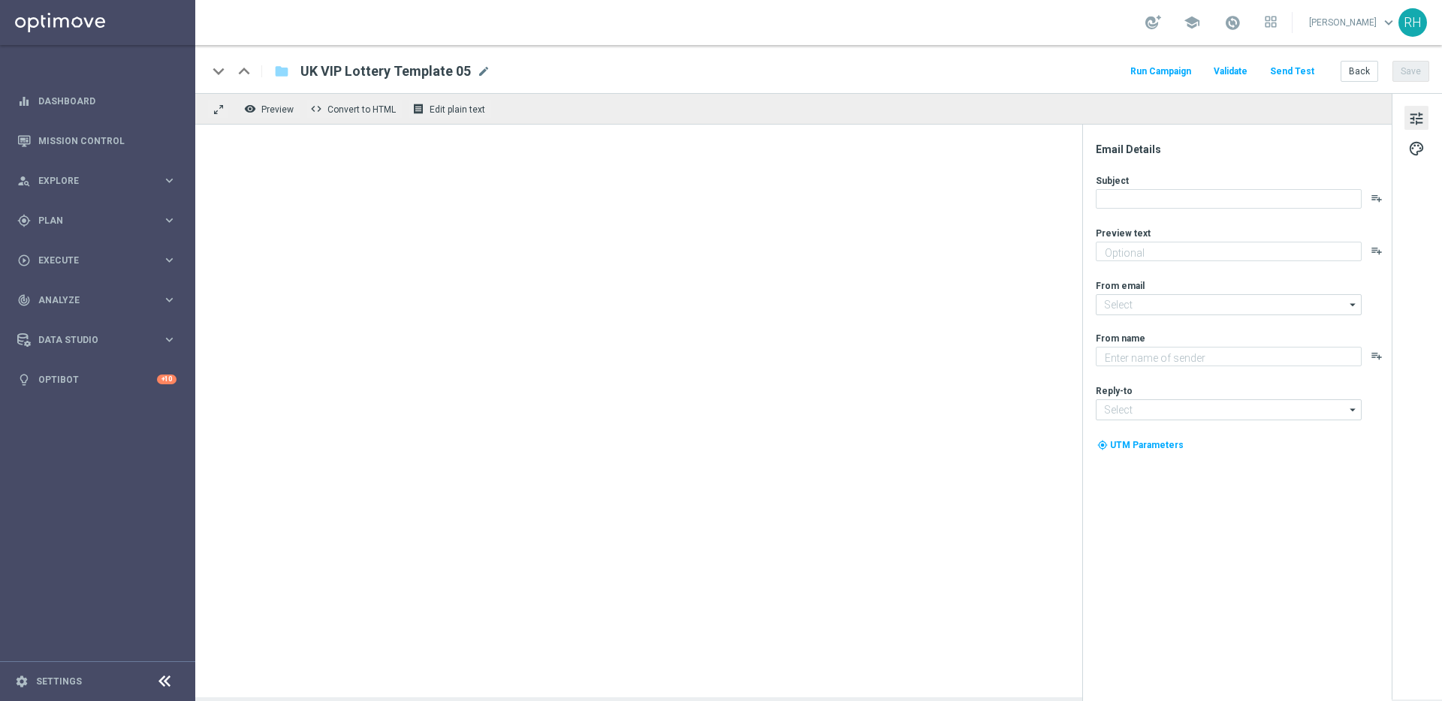
type textarea "preview text"
type textarea "Lottoland"
type input "mail@crm.lottoland.com"
type input "support@lottoland.co.uk"
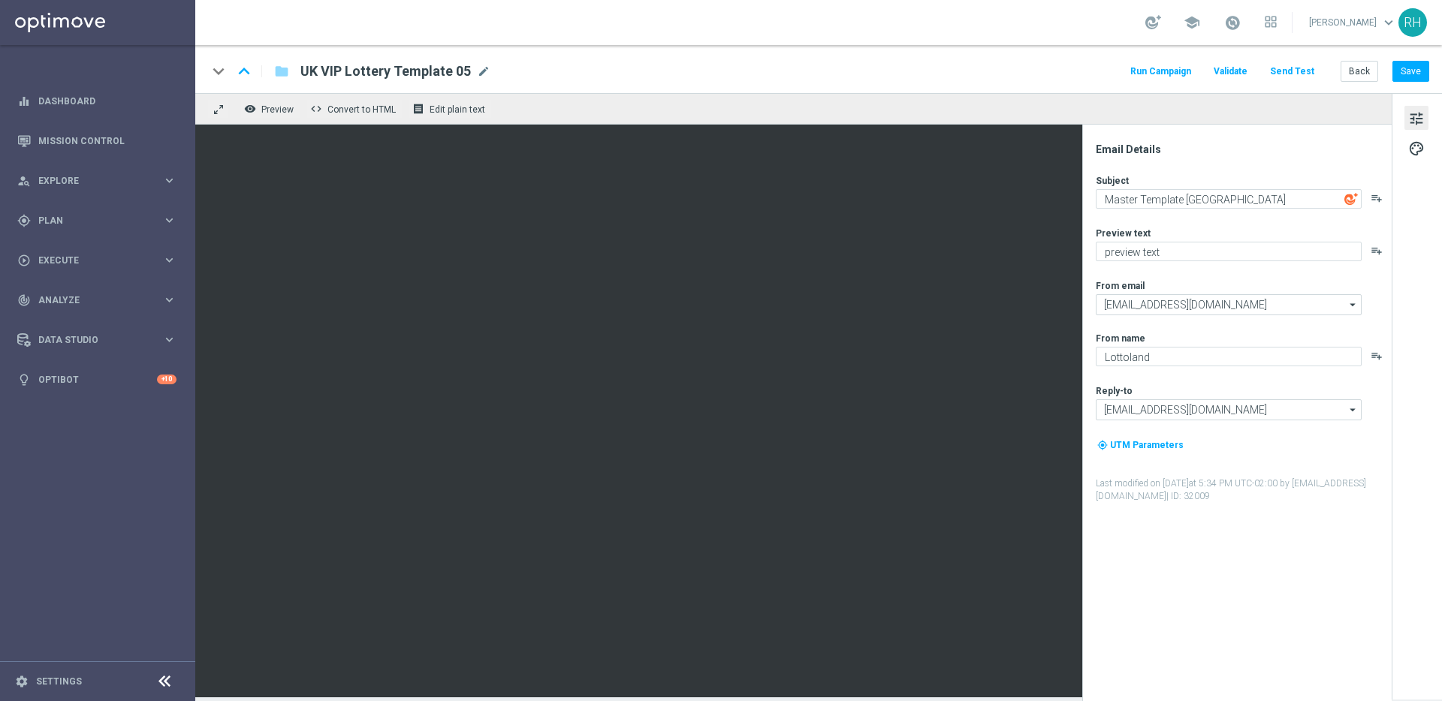
click at [961, 50] on div "keyboard_arrow_down keyboard_arrow_up folder UK VIP Lottery Template 05 UK VIP …" at bounding box center [818, 69] width 1246 height 48
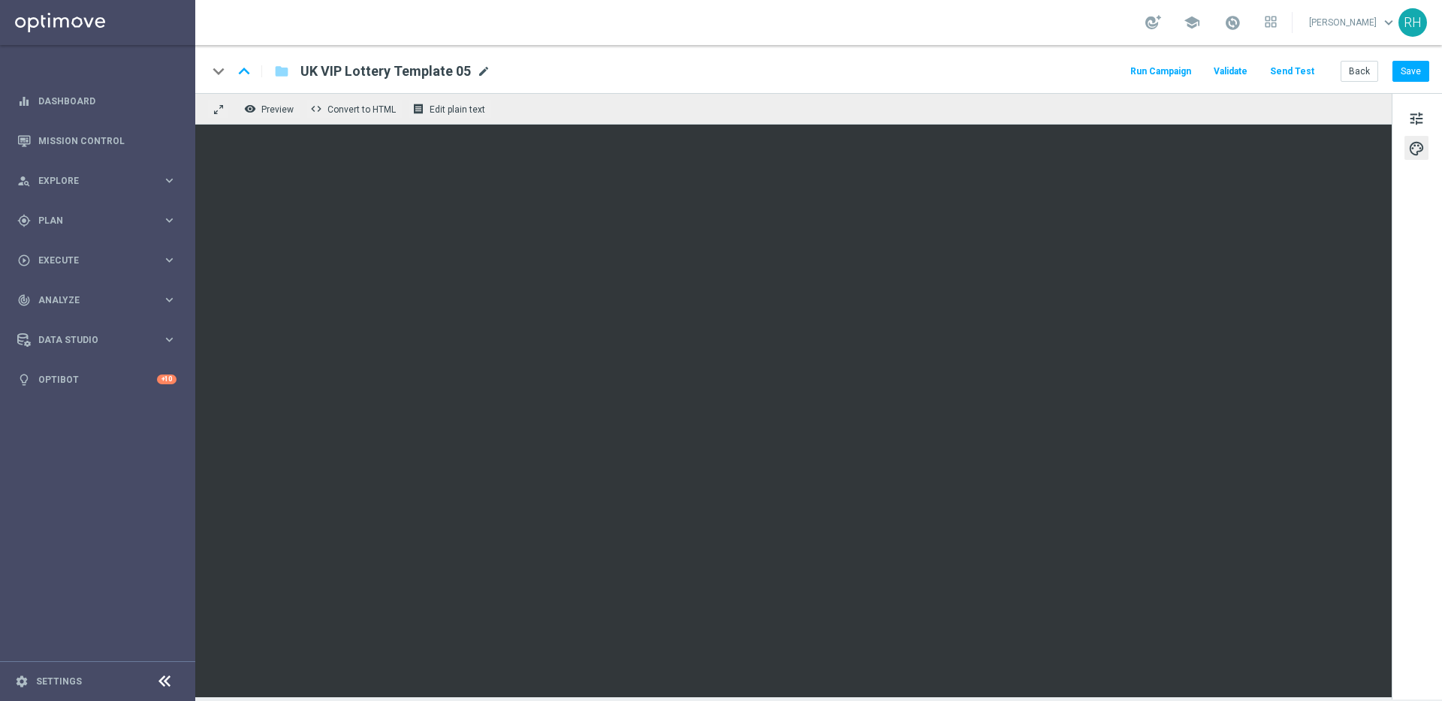
click at [484, 71] on span "mode_edit" at bounding box center [484, 72] width 14 height 14
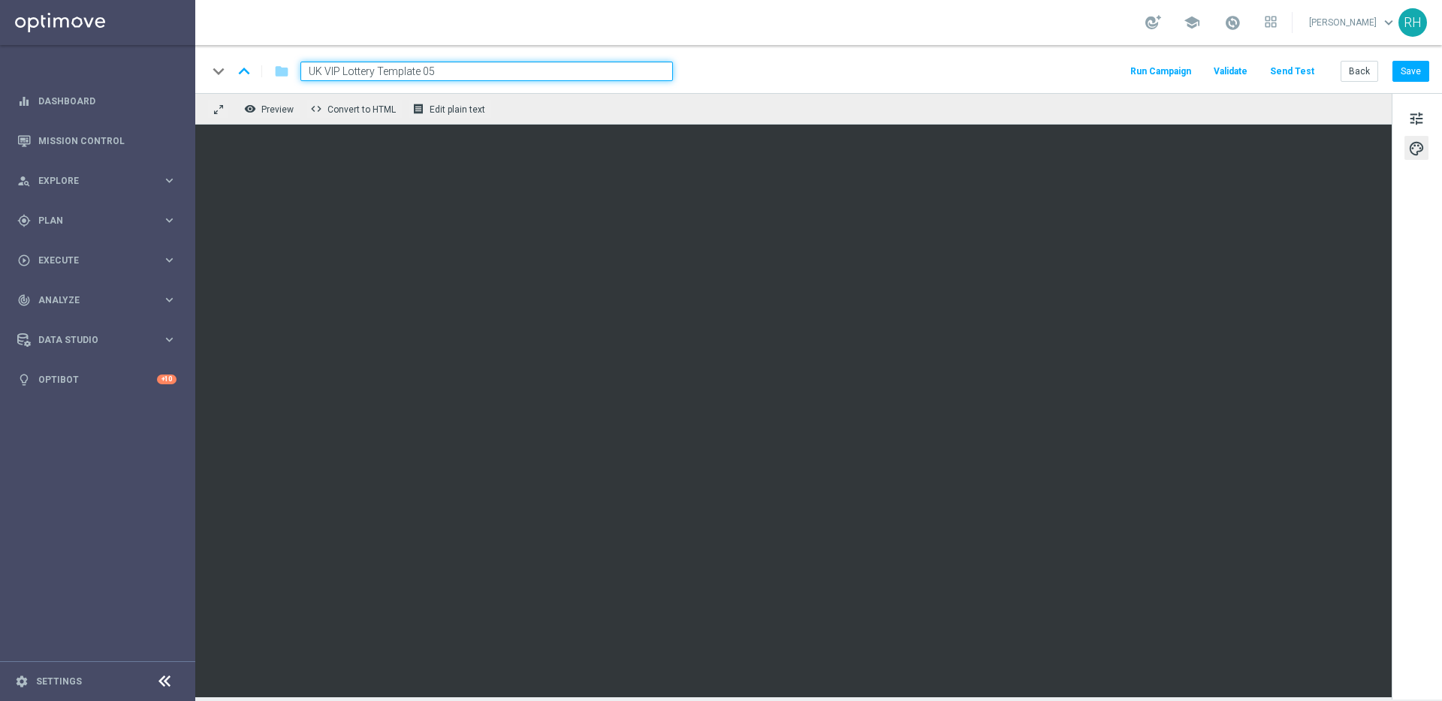
click at [321, 65] on input "UK VIP Lottery Template 05" at bounding box center [486, 72] width 372 height 20
type input "IE VIP Lottery Template 05"
click at [795, 38] on div "school [PERSON_NAME] keyboard_arrow_down RH" at bounding box center [818, 22] width 1246 height 45
click at [1410, 68] on button "Save" at bounding box center [1410, 71] width 37 height 21
click at [865, 56] on div "keyboard_arrow_down keyboard_arrow_up folder IE VIP Lottery Template 05 Run Cam…" at bounding box center [818, 69] width 1246 height 48
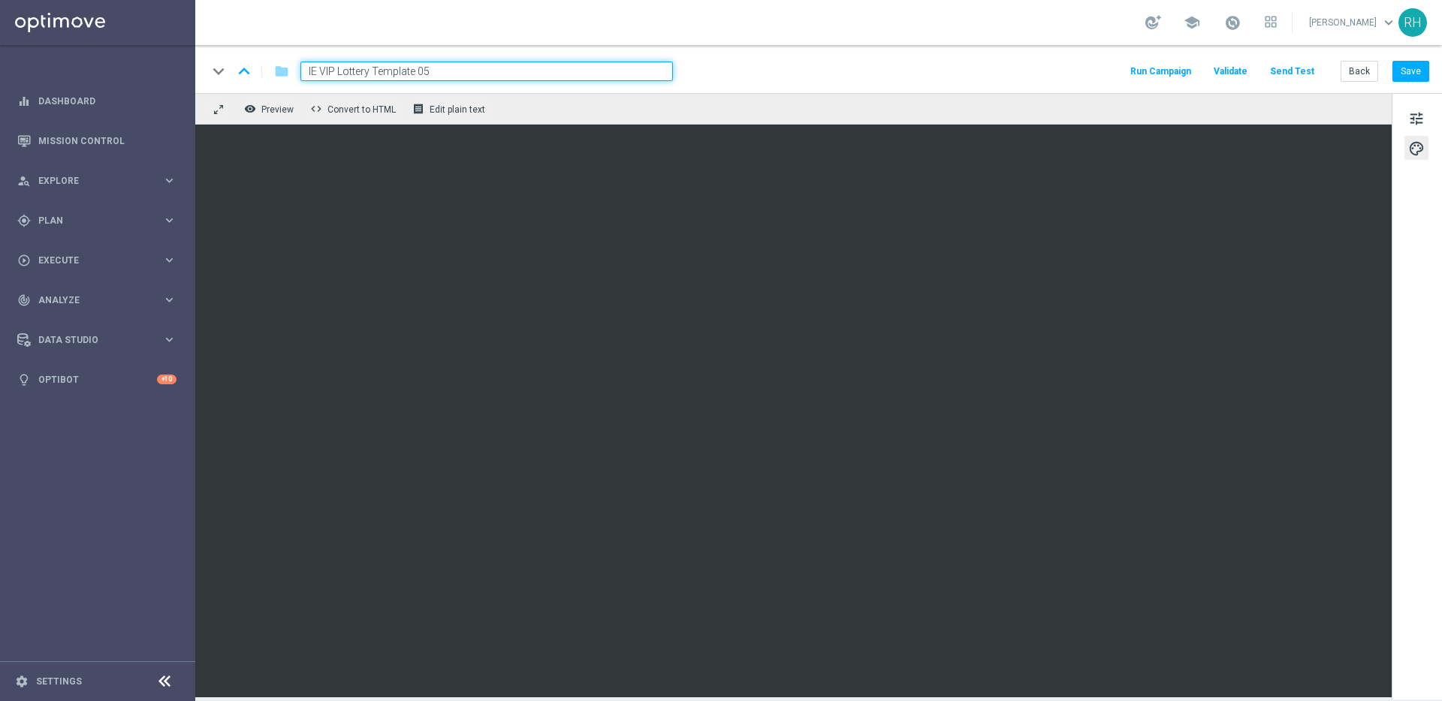
click at [866, 55] on div "keyboard_arrow_down keyboard_arrow_up folder IE VIP Lottery Template 05 Run Cam…" at bounding box center [818, 69] width 1246 height 48
click at [1354, 72] on button "Back" at bounding box center [1359, 71] width 38 height 21
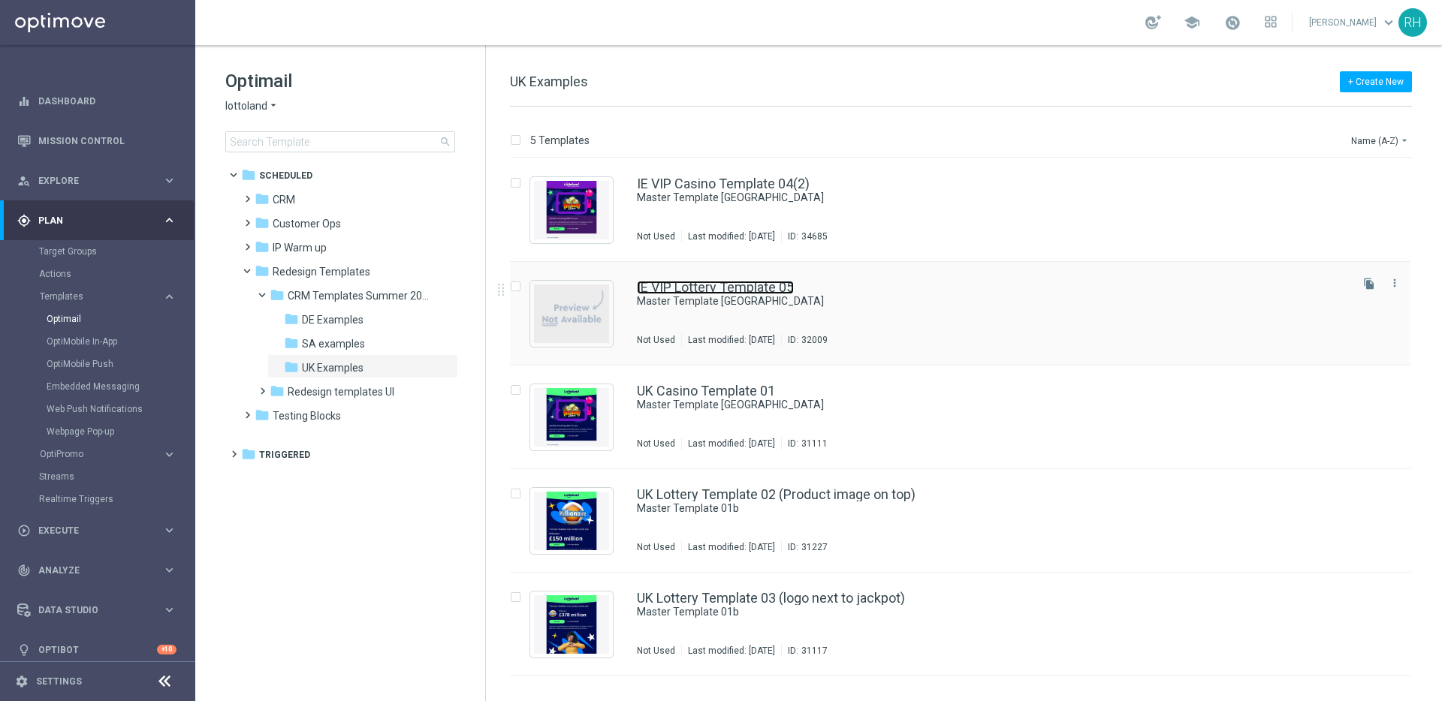
click at [761, 285] on link "IE VIP Lottery Template 05" at bounding box center [715, 288] width 157 height 14
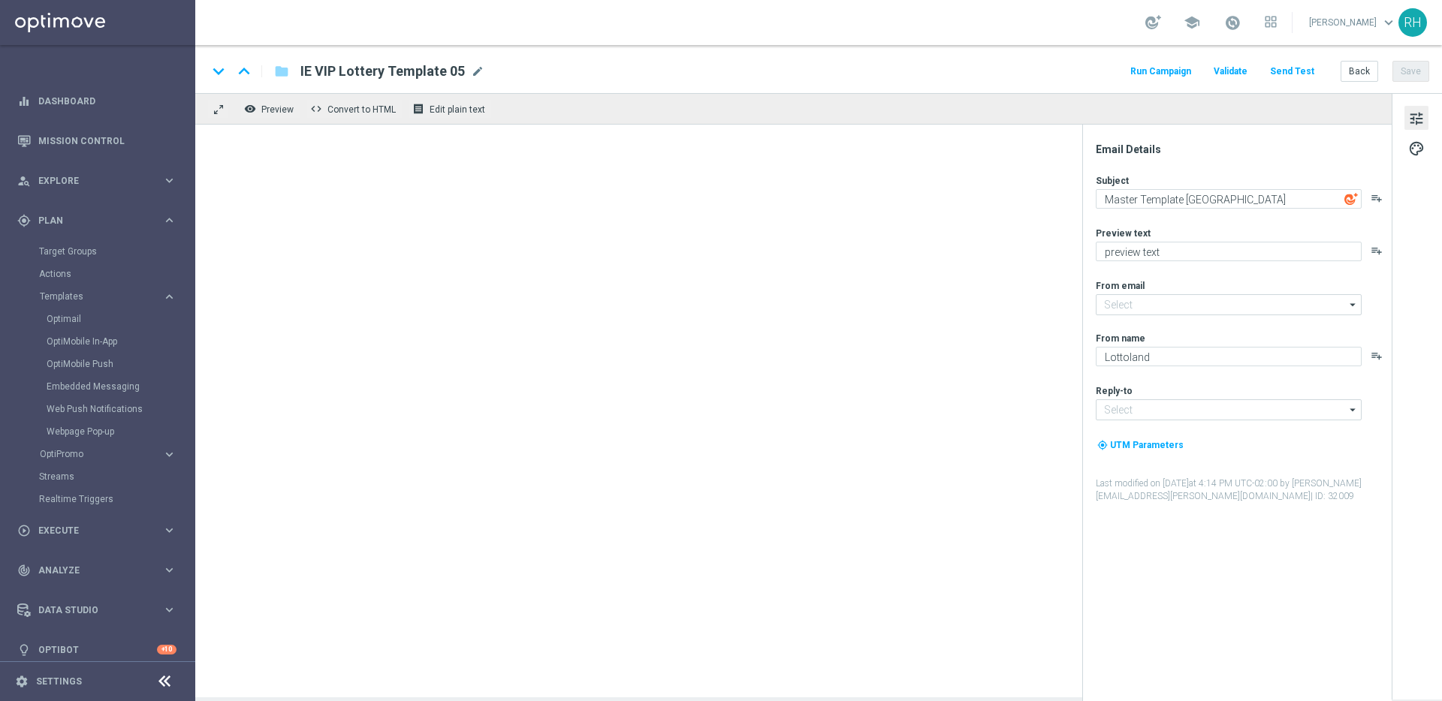
type input "mail@crm.lottoland.com"
type input "support@lottoland.co.uk"
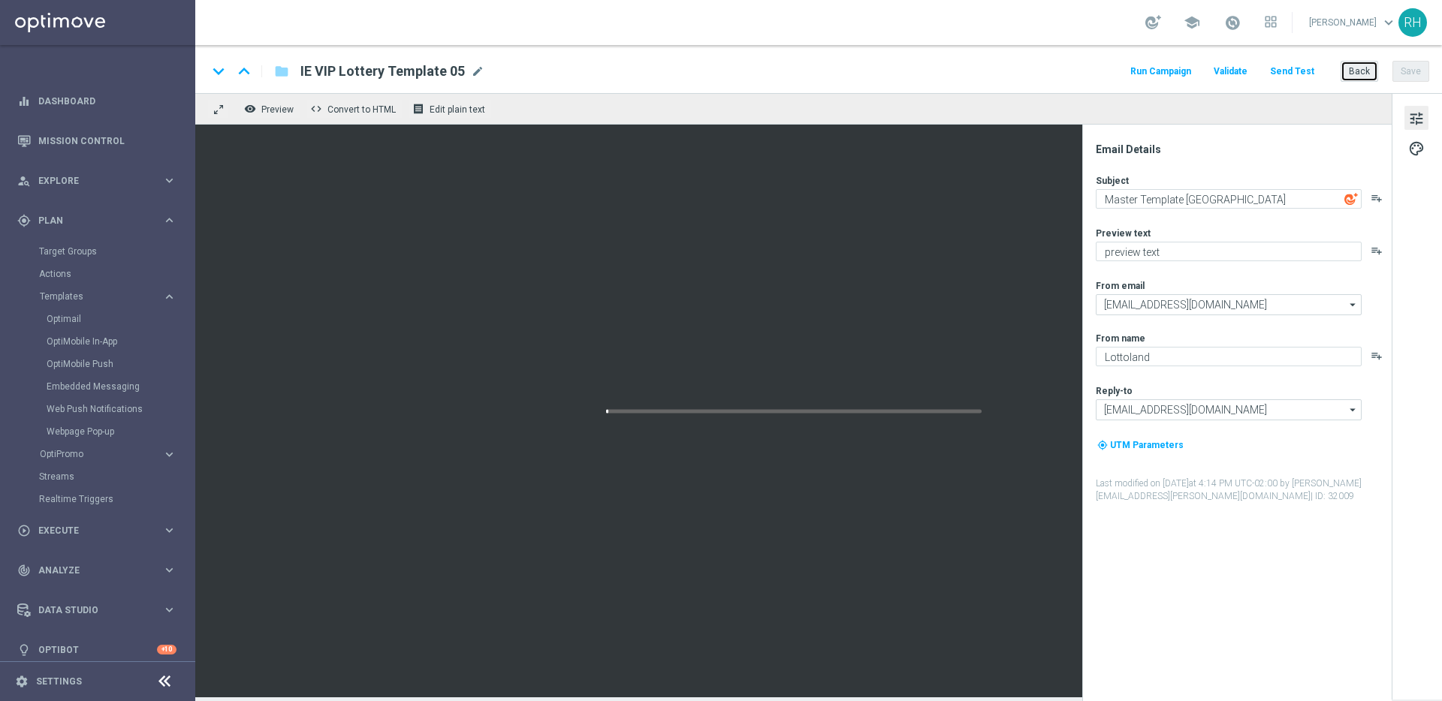
click at [1372, 72] on button "Back" at bounding box center [1359, 71] width 38 height 21
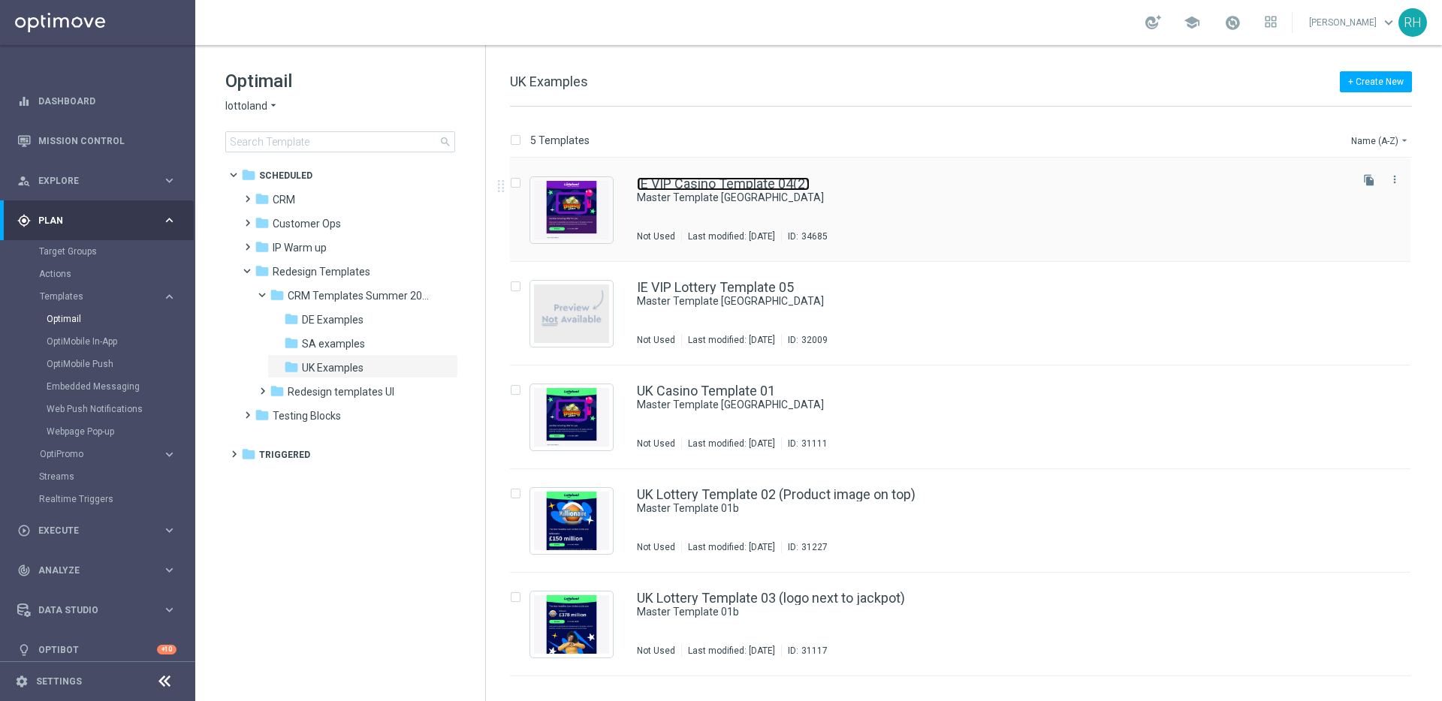
click at [749, 183] on link "IE VIP Casino Template 04(2)" at bounding box center [723, 184] width 173 height 14
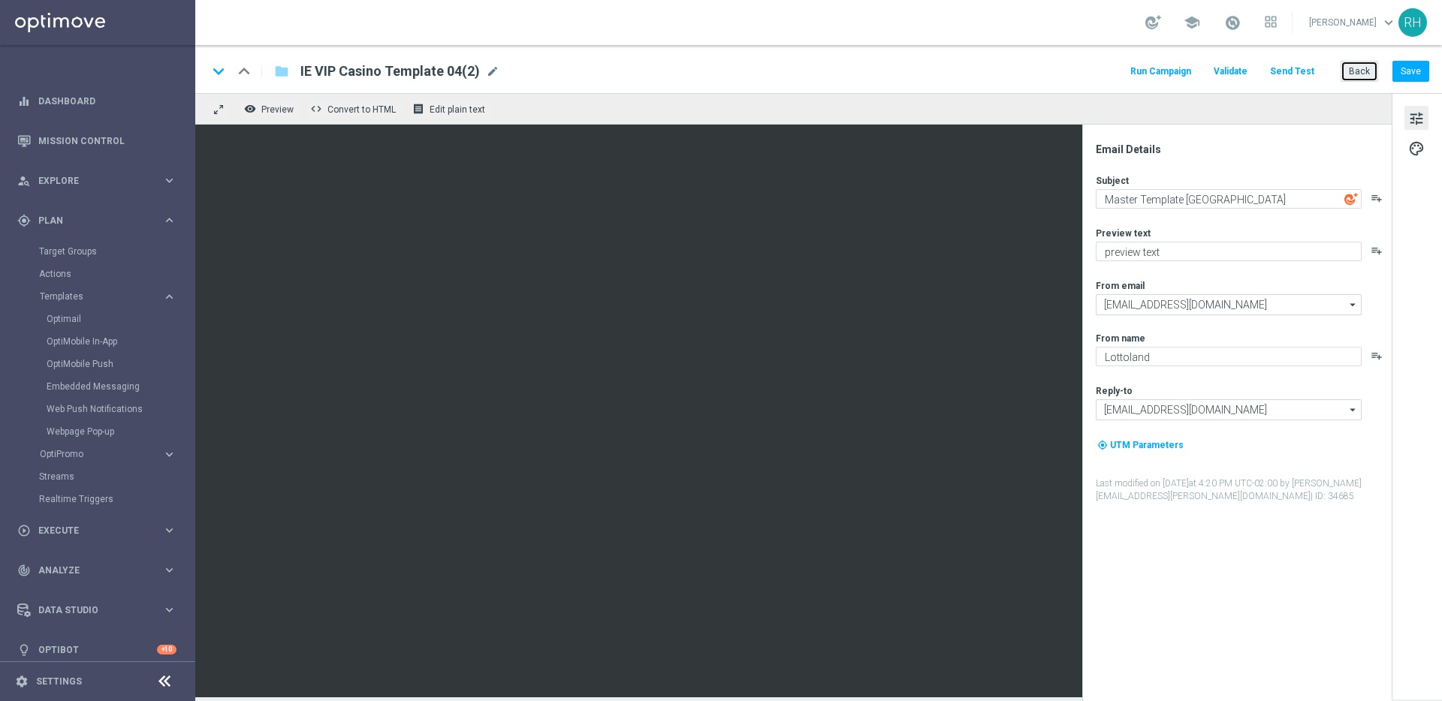
click at [1345, 68] on button "Back" at bounding box center [1359, 71] width 38 height 21
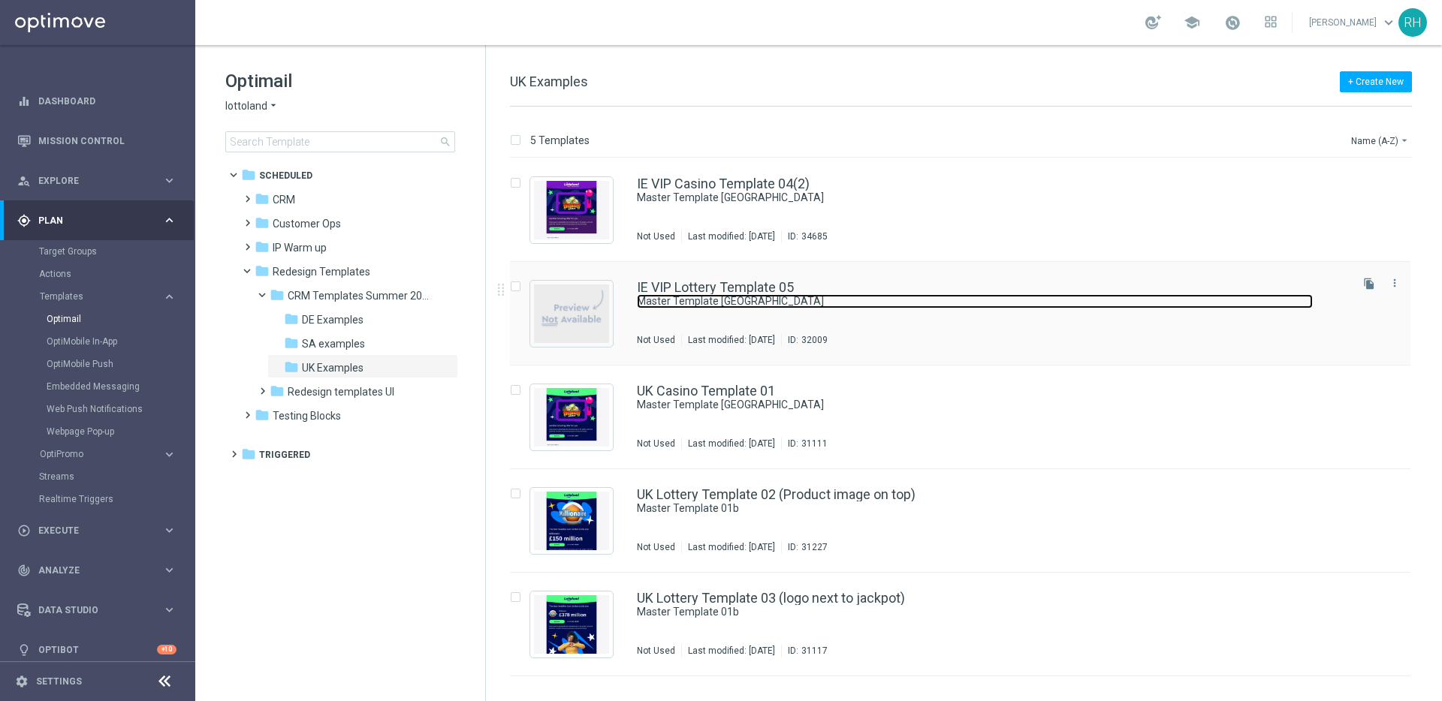
click at [800, 295] on link "Master Template [GEOGRAPHIC_DATA]" at bounding box center [975, 301] width 676 height 14
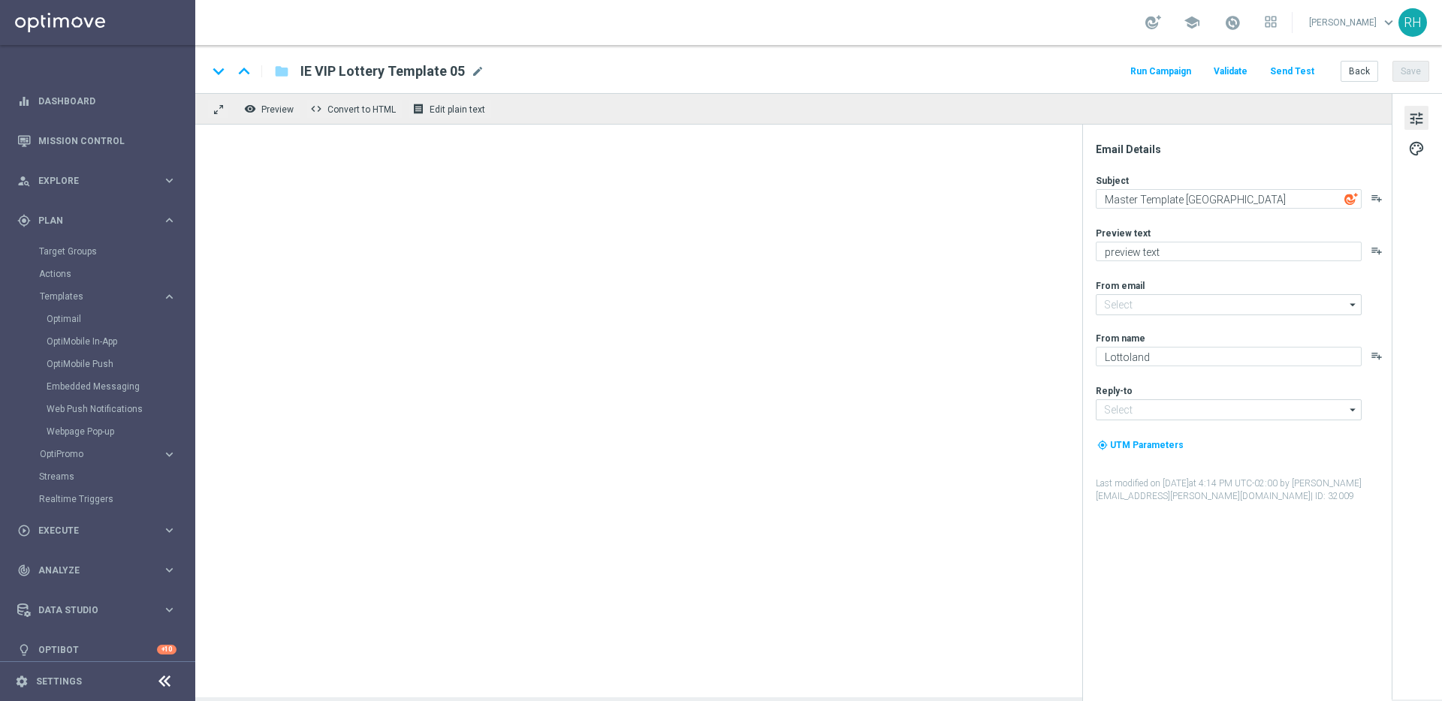
type input "[EMAIL_ADDRESS][DOMAIN_NAME]"
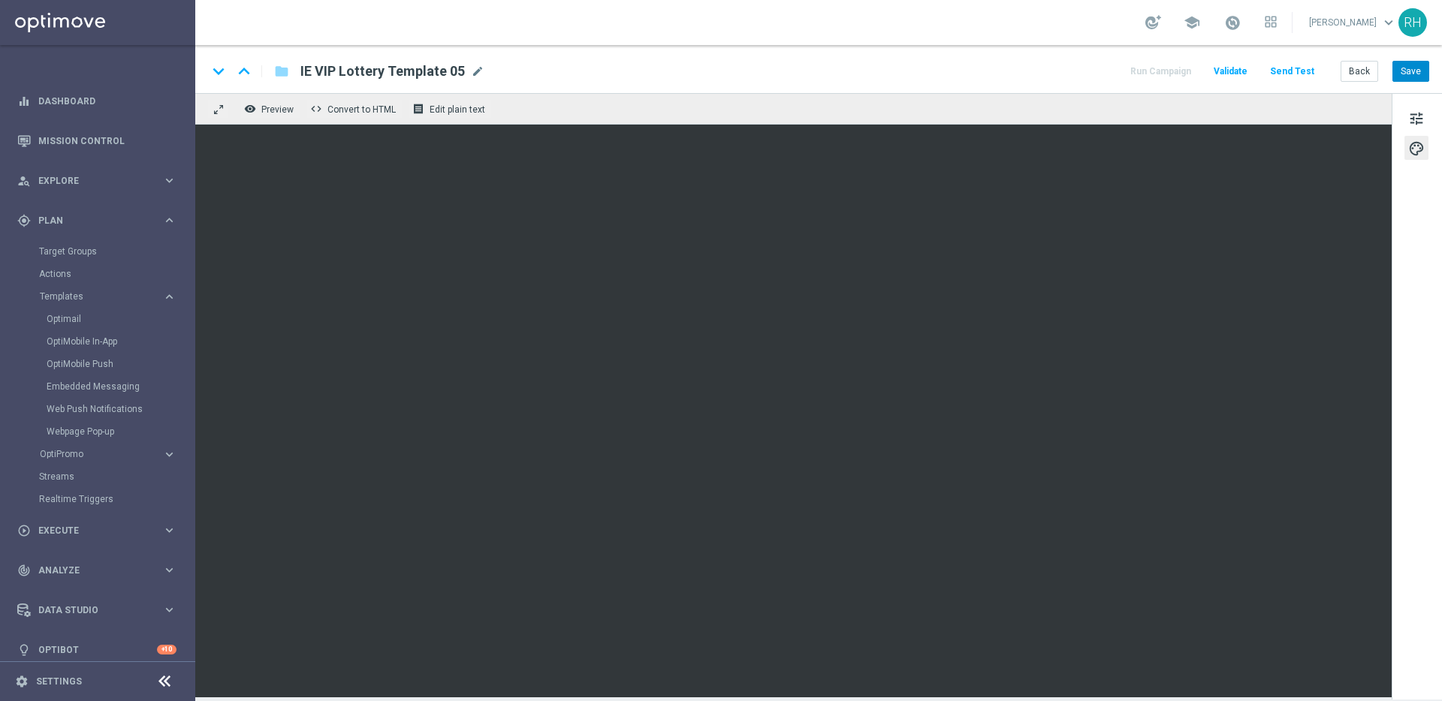
drag, startPoint x: 1432, startPoint y: 74, endPoint x: 1407, endPoint y: 71, distance: 25.0
click at [1431, 74] on div "keyboard_arrow_down keyboard_arrow_up folder IE VIP Lottery Template 05 IE VIP …" at bounding box center [818, 69] width 1246 height 48
click at [1407, 71] on button "Save" at bounding box center [1410, 71] width 37 height 21
click at [935, 101] on div "remove_red_eye Preview code Convert to HTML receipt Edit plain text" at bounding box center [793, 109] width 1196 height 32
click at [861, 62] on div "keyboard_arrow_down keyboard_arrow_up folder IE VIP Lottery Template 05 IE VIP …" at bounding box center [818, 72] width 1222 height 20
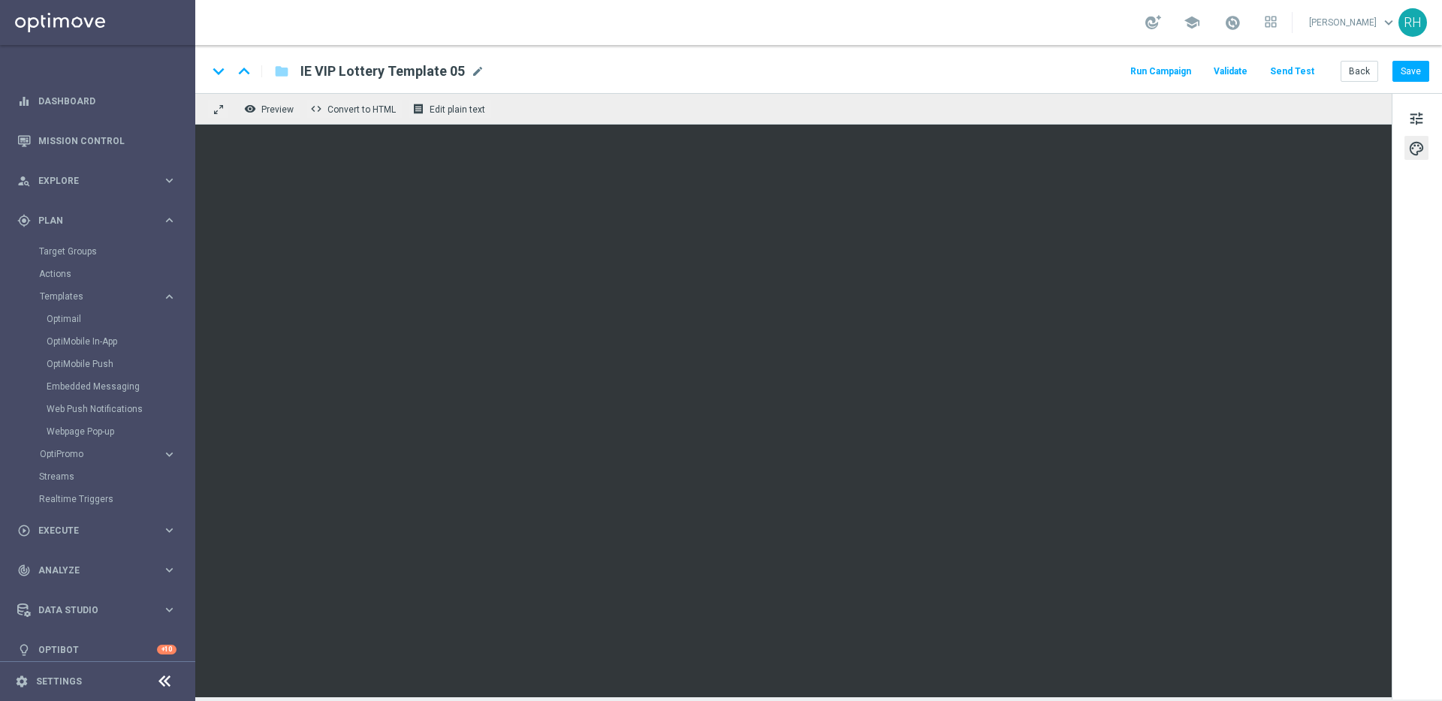
click at [923, 20] on div "school Ricky Hubbard keyboard_arrow_down RH" at bounding box center [818, 22] width 1246 height 45
click at [1405, 71] on button "Save" at bounding box center [1410, 71] width 37 height 21
click at [1362, 66] on button "Back" at bounding box center [1359, 71] width 38 height 21
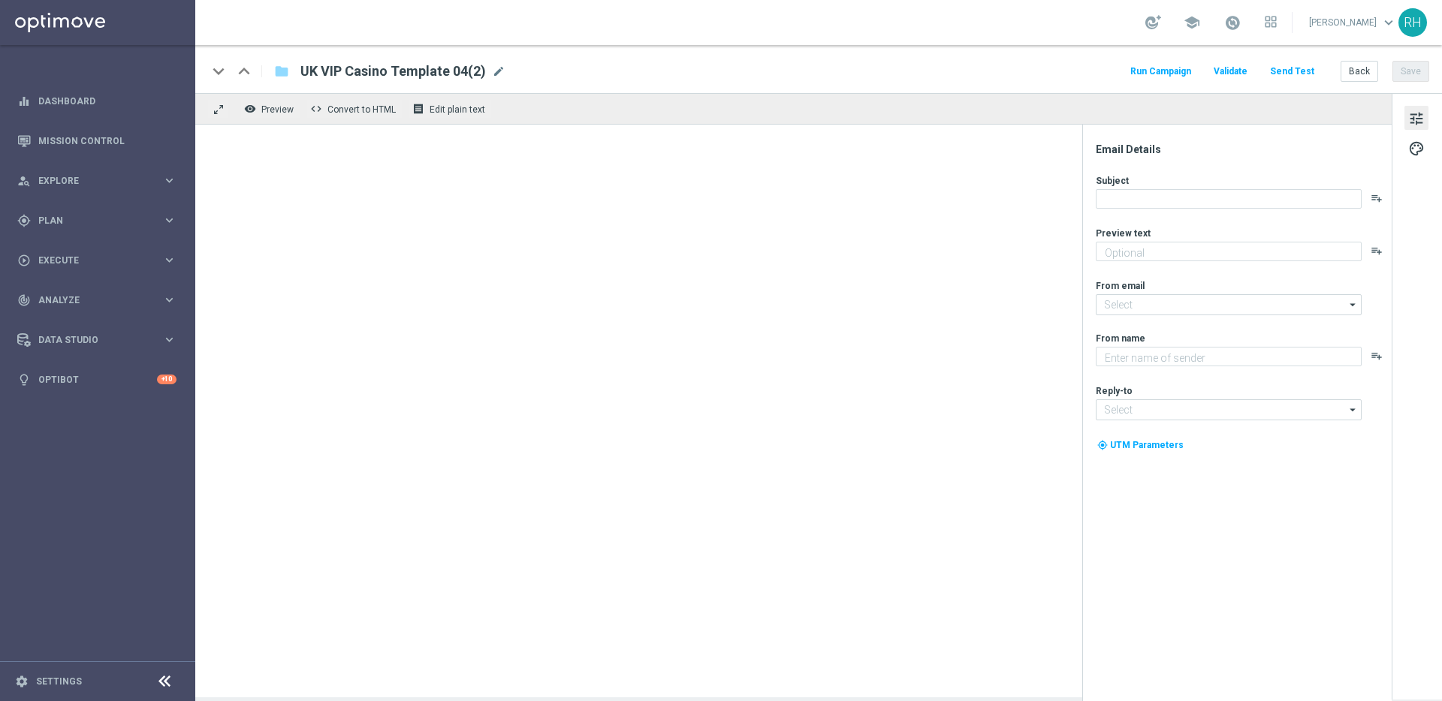
type textarea "preview text"
type textarea "Lottoland"
type input "mail@crm.lottoland.com"
type input "support@lottoland.co.uk"
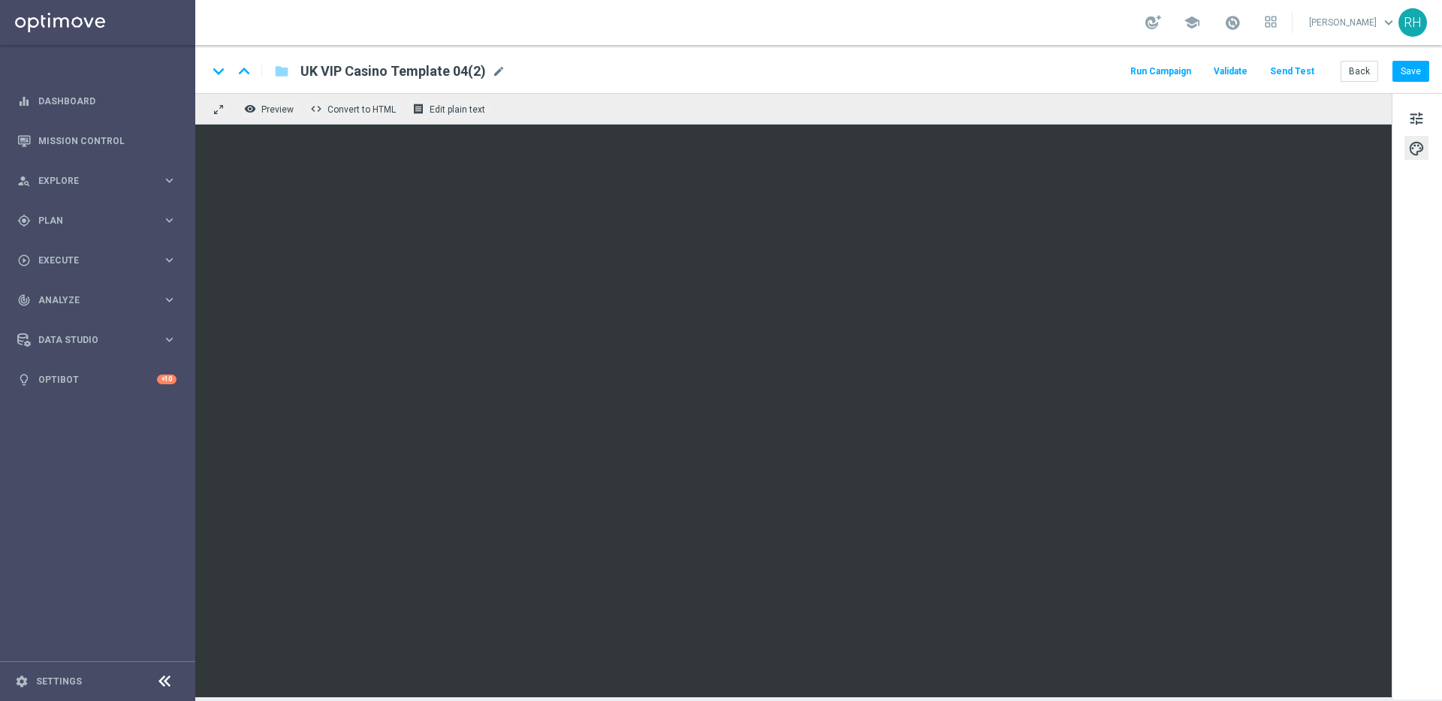
click at [312, 67] on span "UK VIP Casino Template 04(2)" at bounding box center [392, 71] width 185 height 18
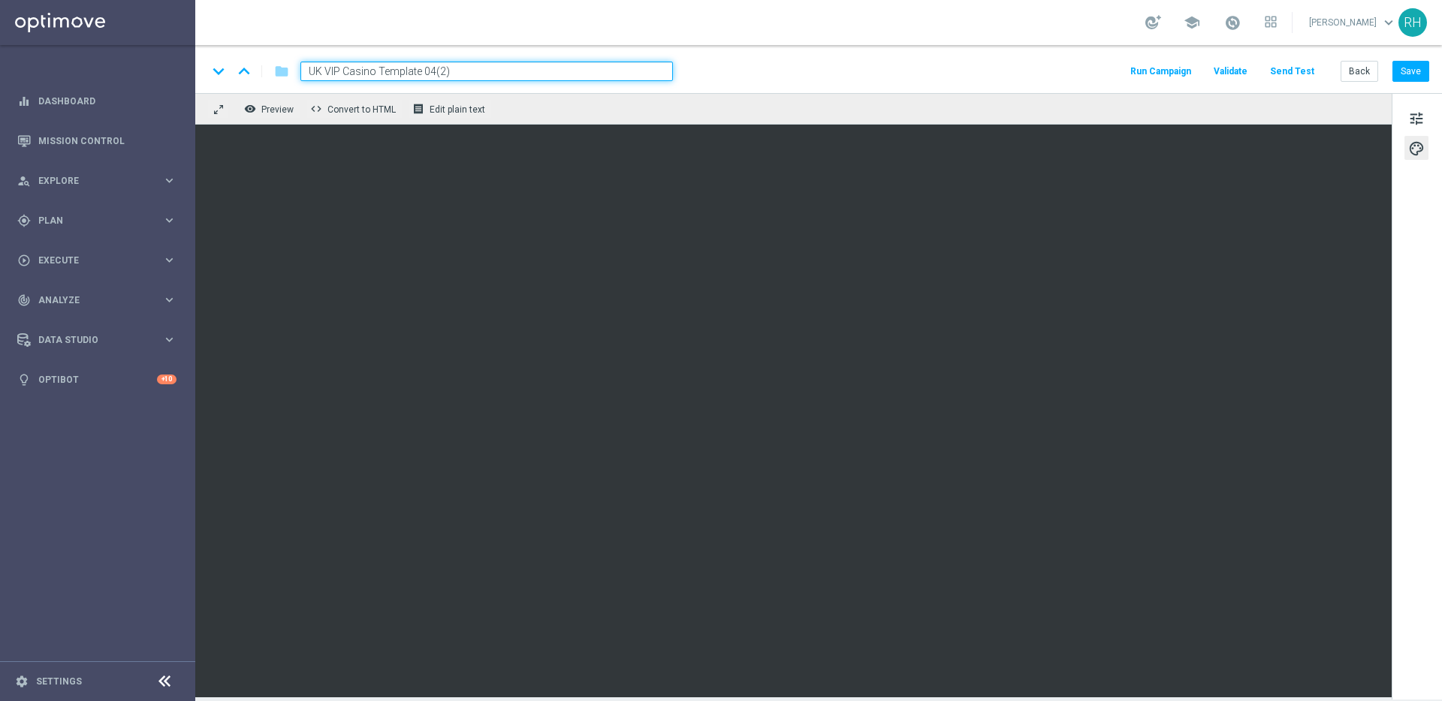
click at [321, 70] on input "UK VIP Casino Template 04(2)" at bounding box center [486, 72] width 372 height 20
drag, startPoint x: 324, startPoint y: 74, endPoint x: 308, endPoint y: 71, distance: 16.7
click at [308, 71] on input "UK VIP Casino Template 04(2)" at bounding box center [486, 72] width 372 height 20
type input "IE VIP Casino Template 04(2)"
click at [957, 35] on div "school [PERSON_NAME] keyboard_arrow_down RH" at bounding box center [818, 22] width 1246 height 45
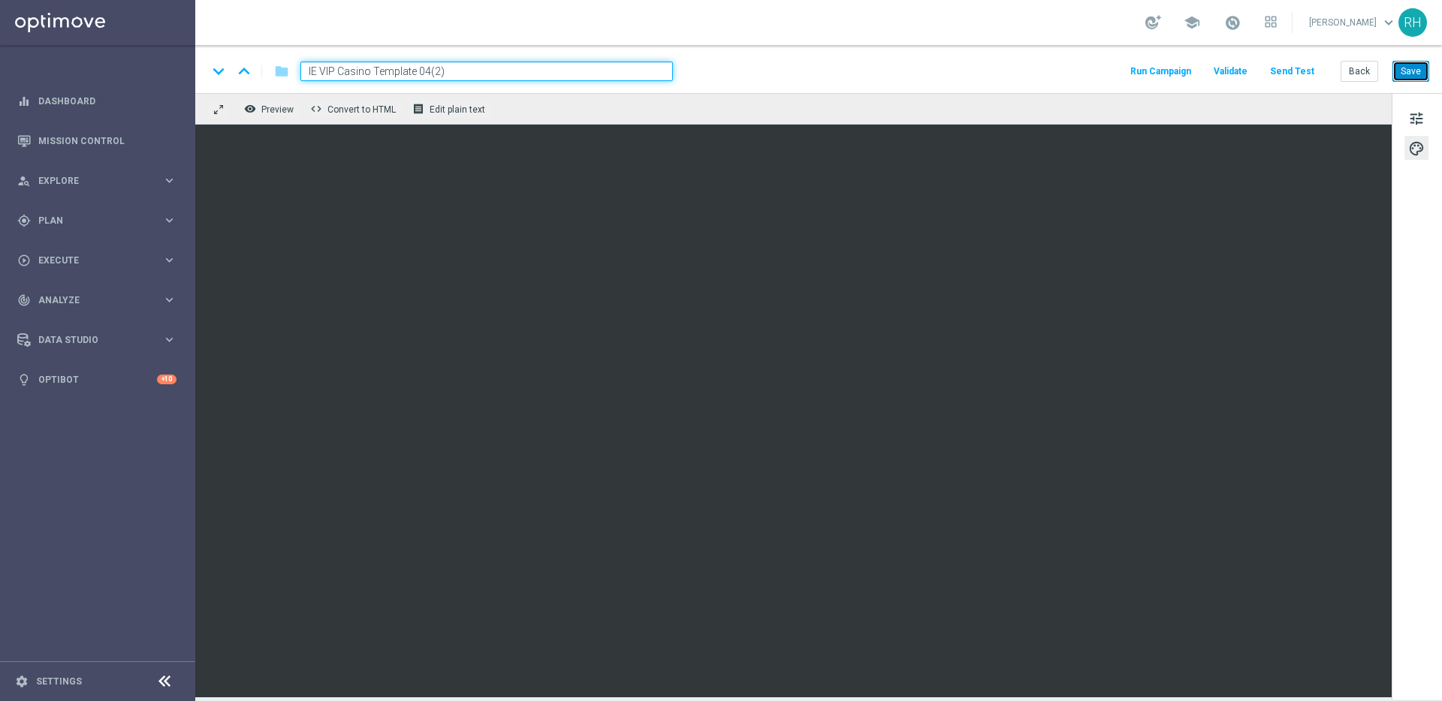
click at [1418, 77] on button "Save" at bounding box center [1410, 71] width 37 height 21
click at [1413, 75] on button "Save" at bounding box center [1410, 71] width 37 height 21
click at [989, 38] on div "school [PERSON_NAME] keyboard_arrow_down RH" at bounding box center [818, 22] width 1246 height 45
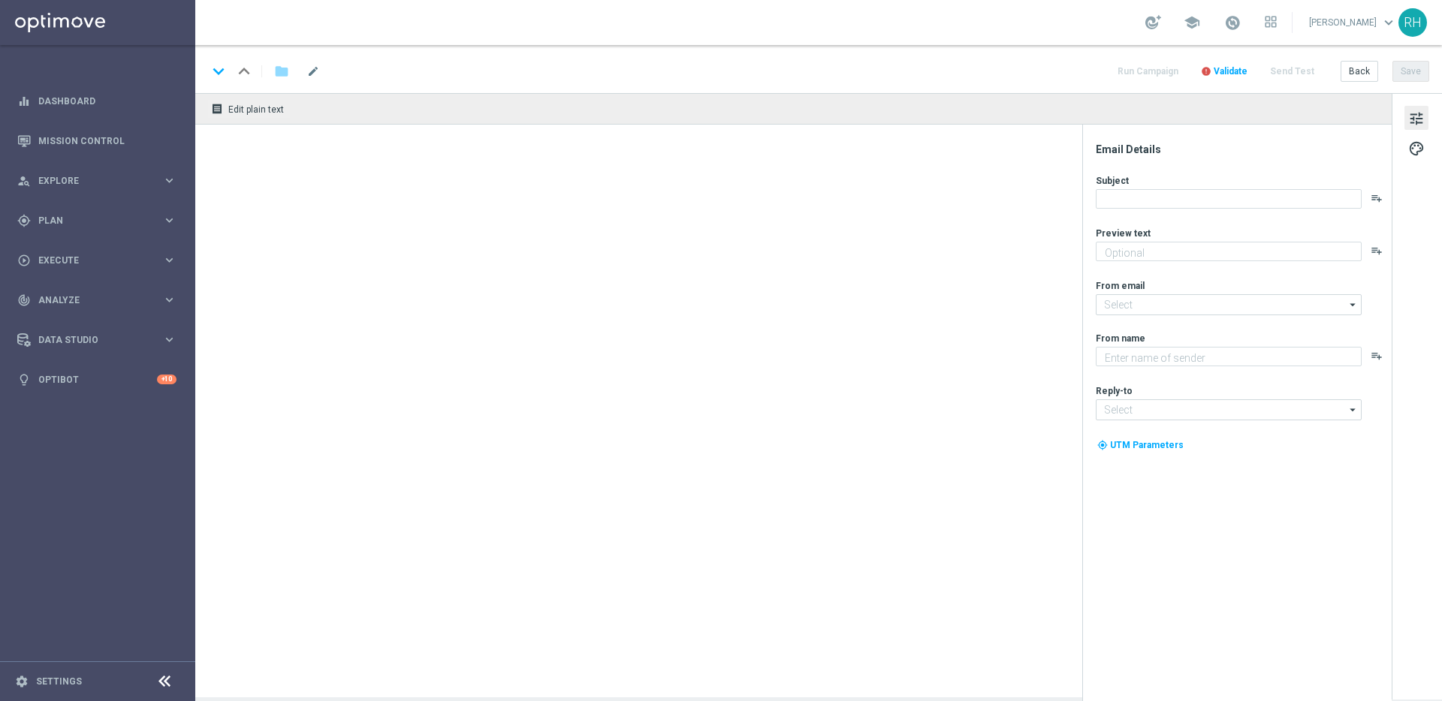
type textarea "preview text"
type input "[EMAIL_ADDRESS][DOMAIN_NAME]"
type textarea "Lottoland"
type input "[EMAIL_ADDRESS][DOMAIN_NAME]"
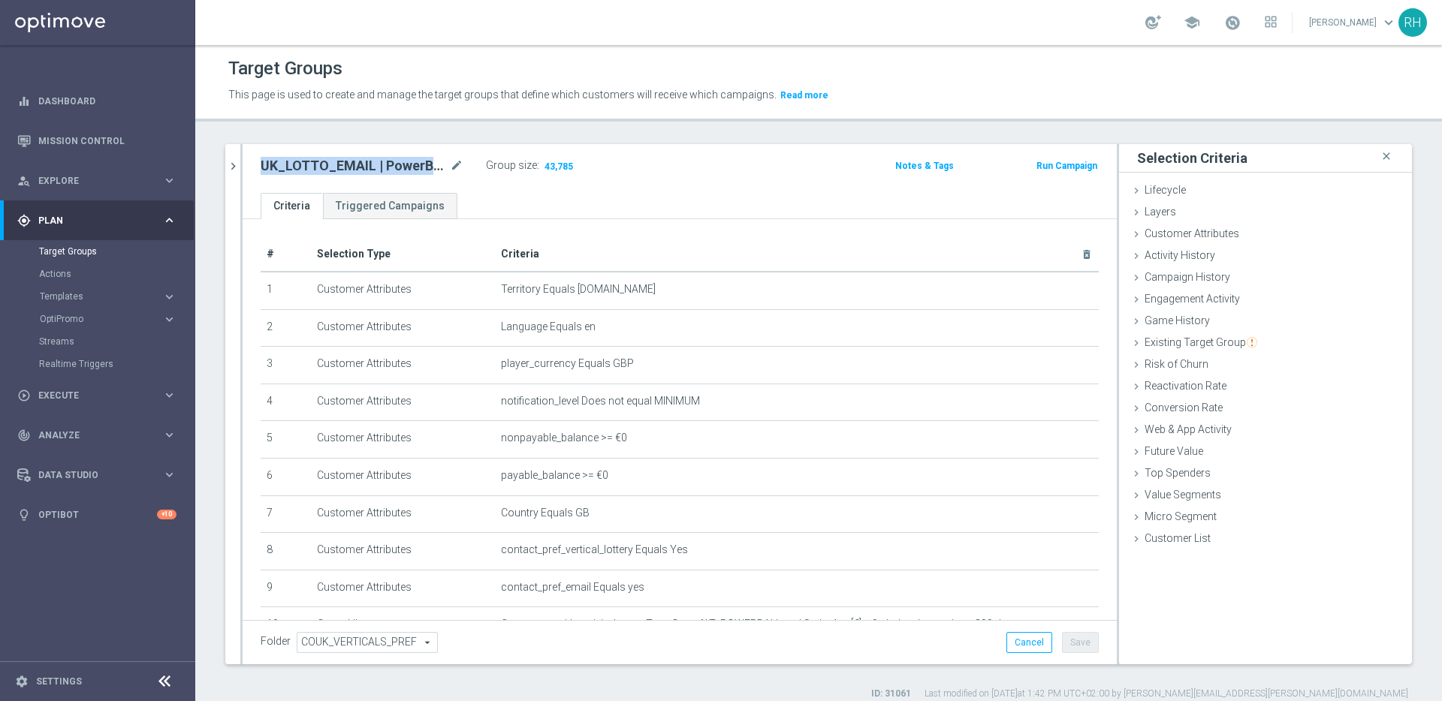
scroll to position [130, 0]
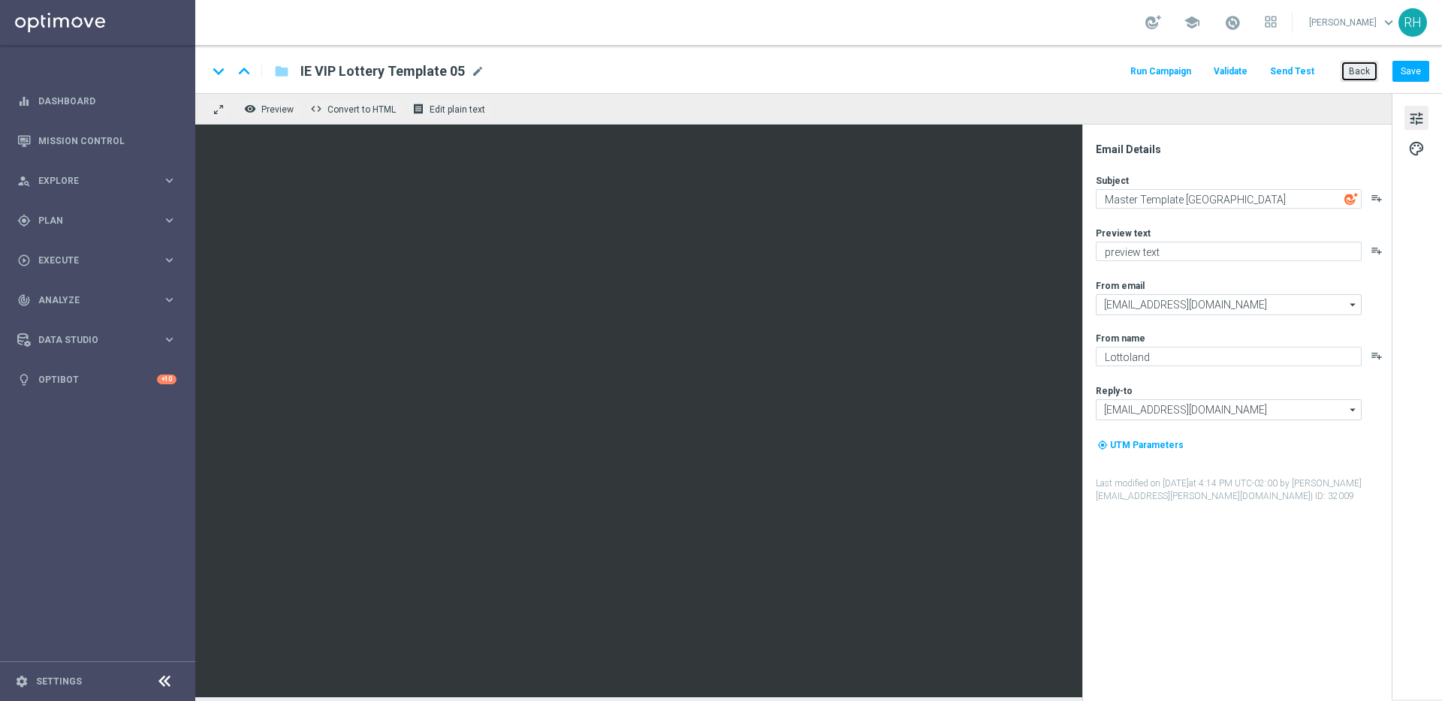
click at [1342, 72] on button "Back" at bounding box center [1359, 71] width 38 height 21
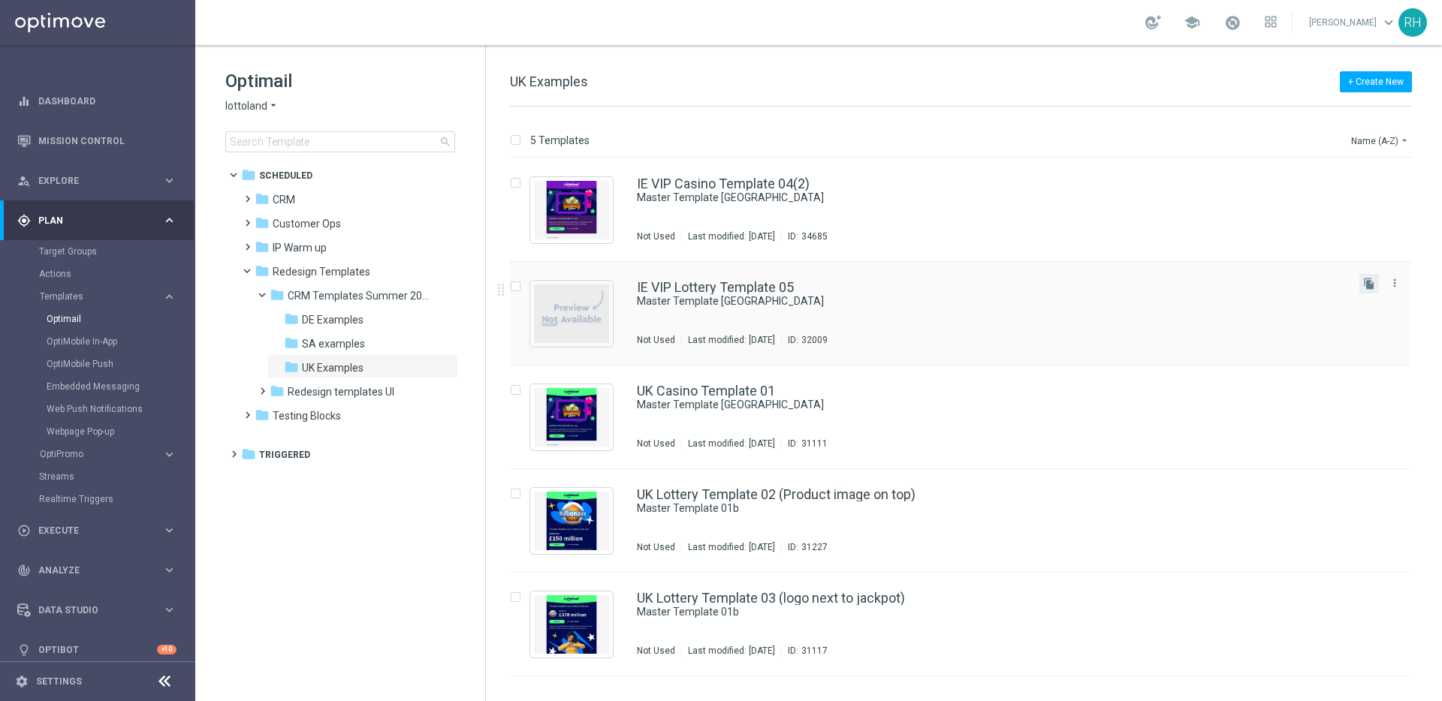
click at [1377, 285] on button "file_copy" at bounding box center [1369, 284] width 20 height 20
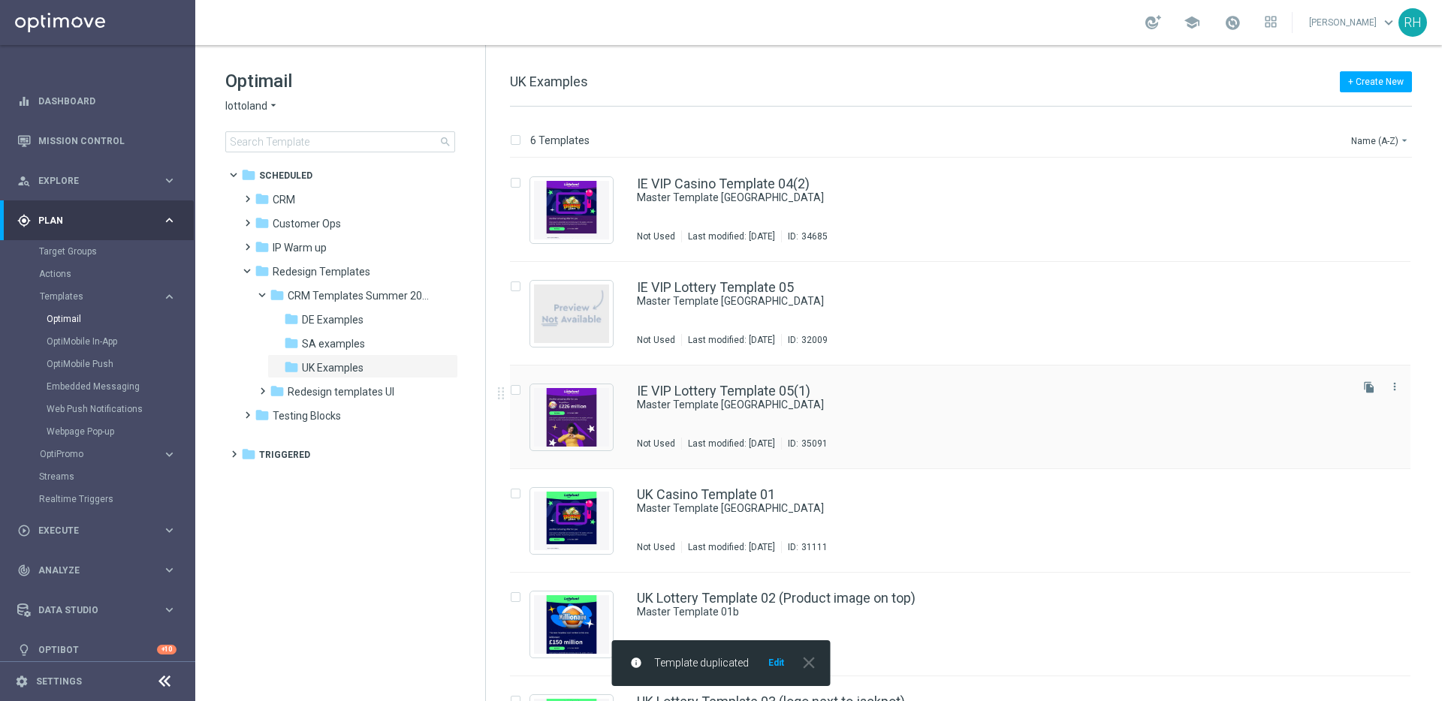
click at [1061, 415] on div "IE VIP Lottery Template 05(1) Master Template UK Not Used Last modified: Friday…" at bounding box center [992, 416] width 710 height 65
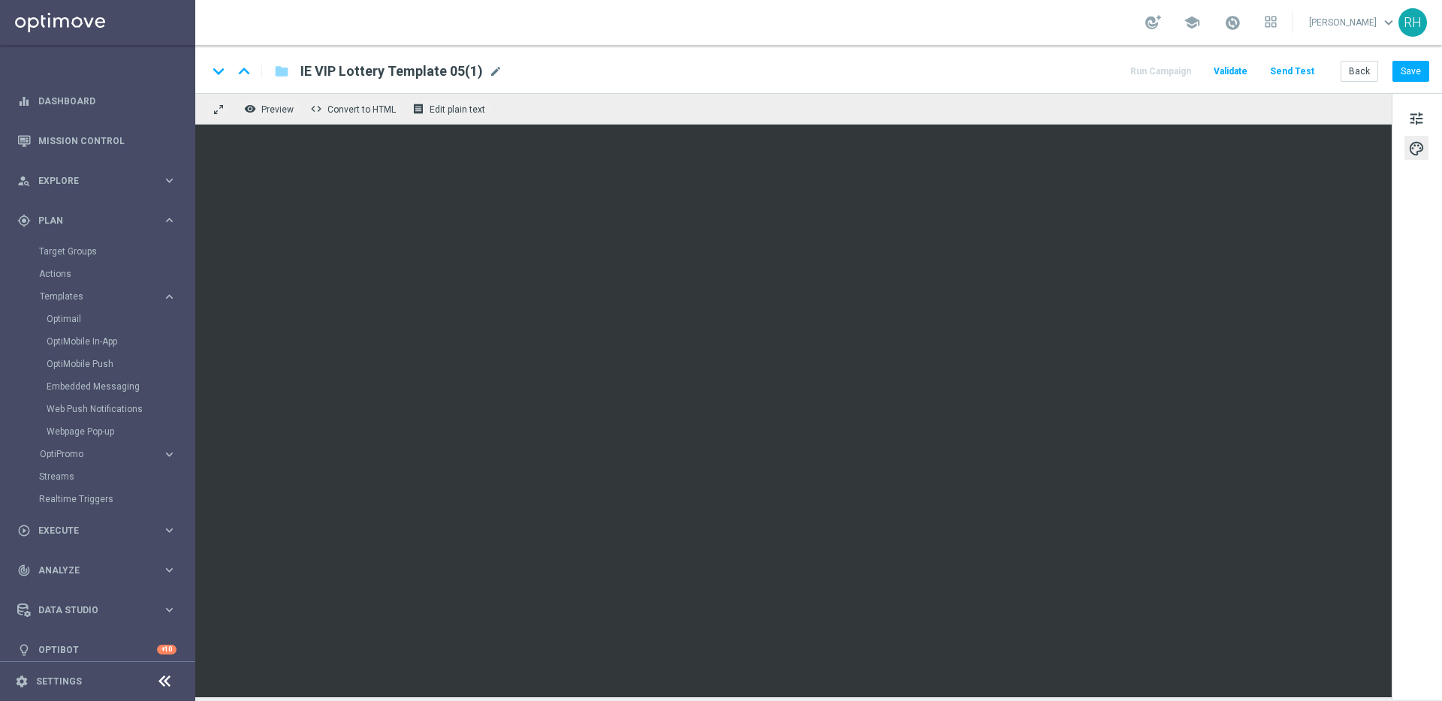
click at [1099, 89] on div "keyboard_arrow_down keyboard_arrow_up folder IE VIP Lottery Template 05(1) IE V…" at bounding box center [818, 69] width 1246 height 48
click at [1403, 78] on button "Save" at bounding box center [1410, 71] width 37 height 21
click at [1393, 74] on button "Save" at bounding box center [1410, 71] width 37 height 21
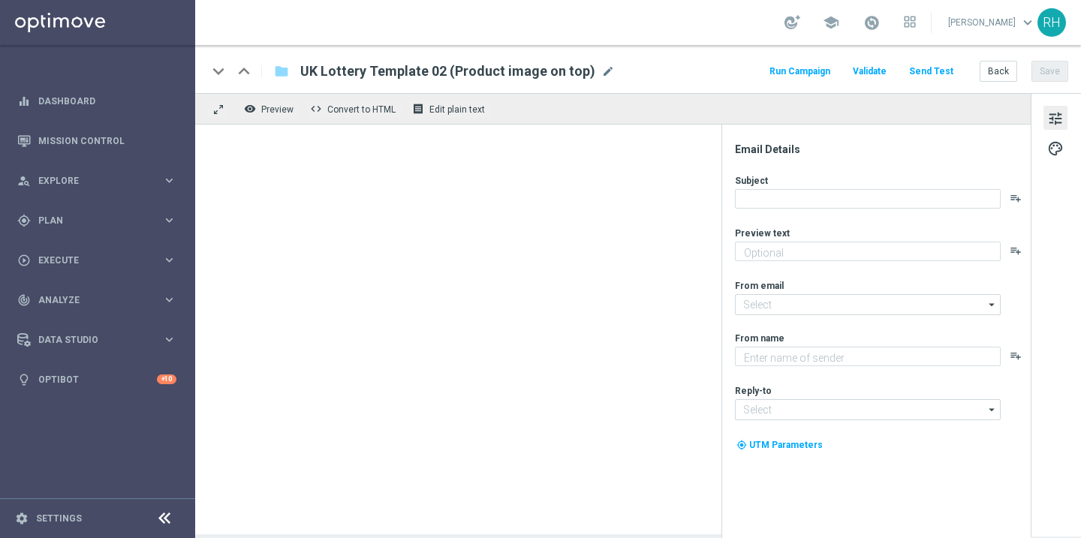
type textarea "preview text"
type input "mail@crm.lottoland.com"
type textarea "Lottoland"
type input "support@lottoland.co.uk"
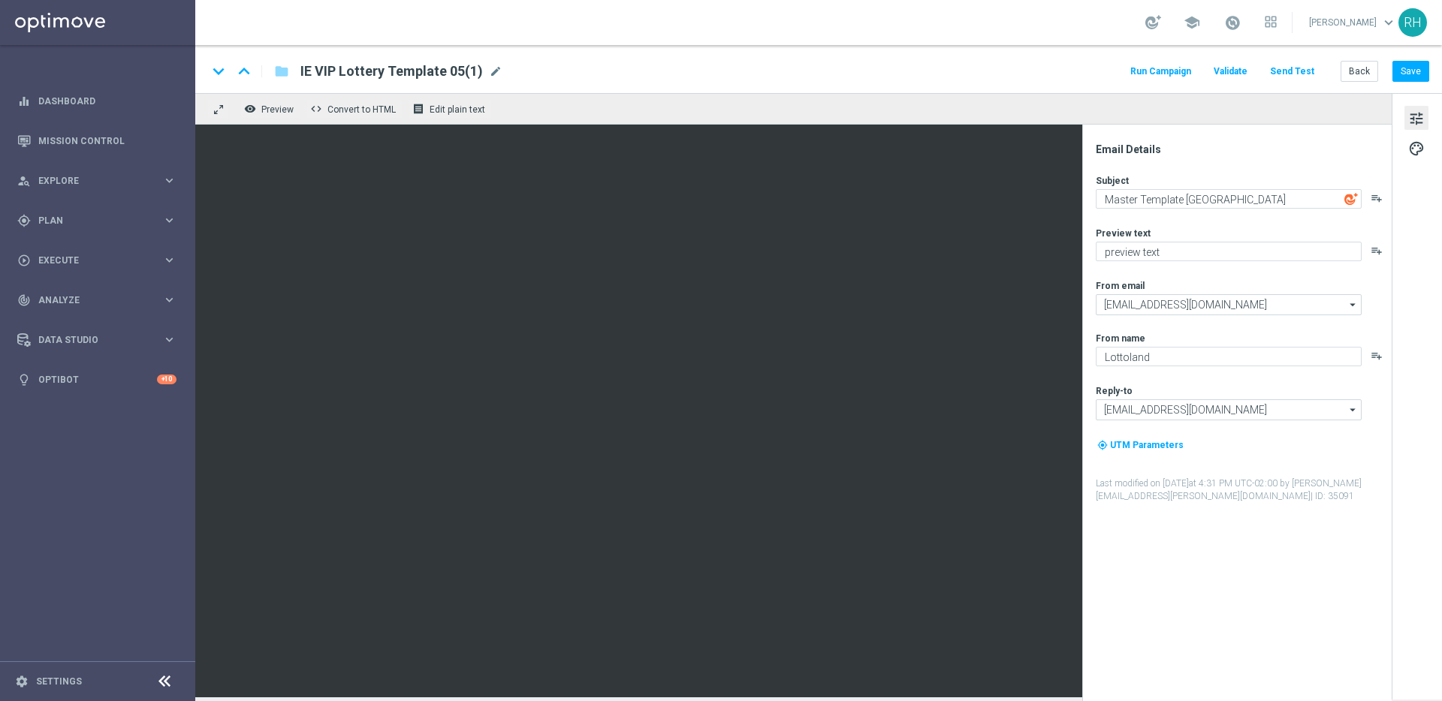
click at [979, 56] on div "keyboard_arrow_down keyboard_arrow_up folder IE VIP Lottery Template 05(1) IE V…" at bounding box center [818, 69] width 1246 height 48
click at [913, 55] on div "keyboard_arrow_down keyboard_arrow_up folder IE VIP Lottery Template 05(1) IE V…" at bounding box center [818, 69] width 1246 height 48
click at [1431, 68] on div "keyboard_arrow_down keyboard_arrow_up folder IE VIP Lottery Template 05(1) IE V…" at bounding box center [818, 69] width 1246 height 48
click at [1419, 77] on button "Save" at bounding box center [1410, 71] width 37 height 21
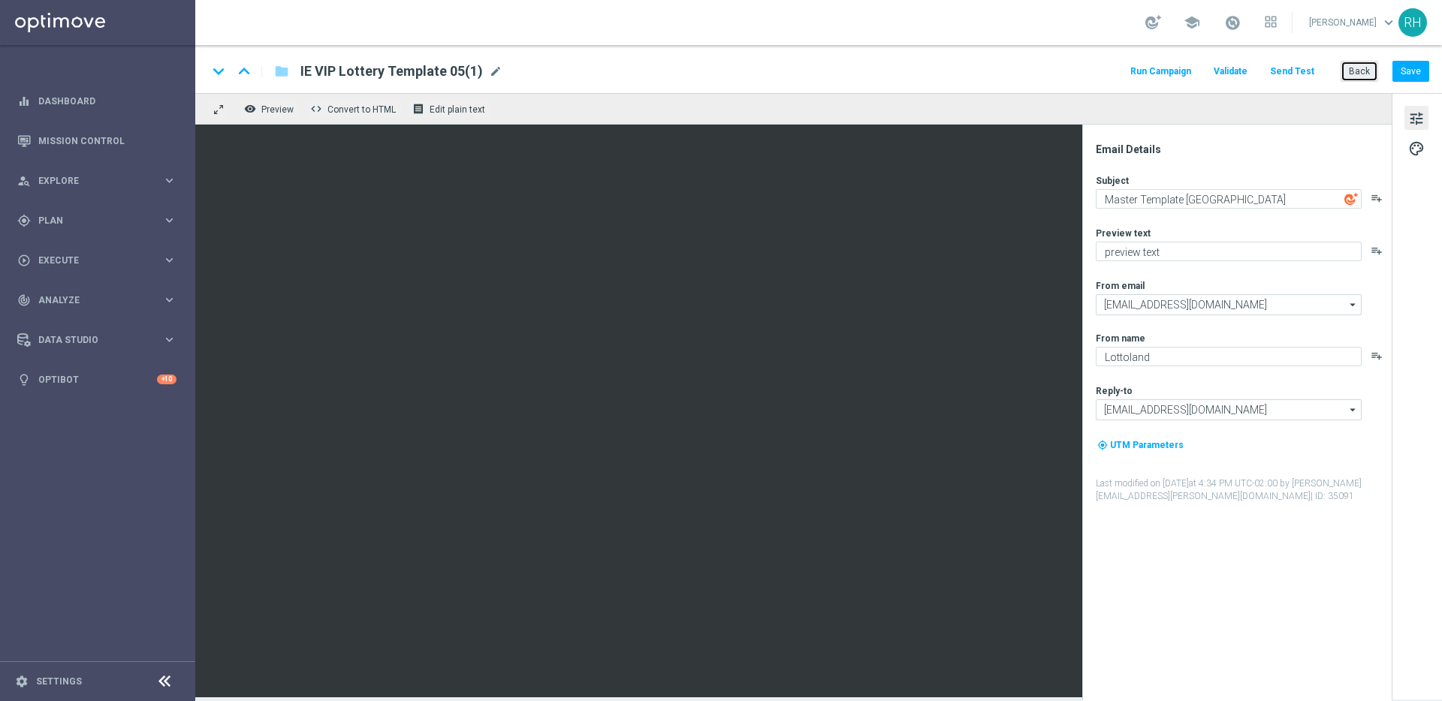
click at [1360, 73] on button "Back" at bounding box center [1359, 71] width 38 height 21
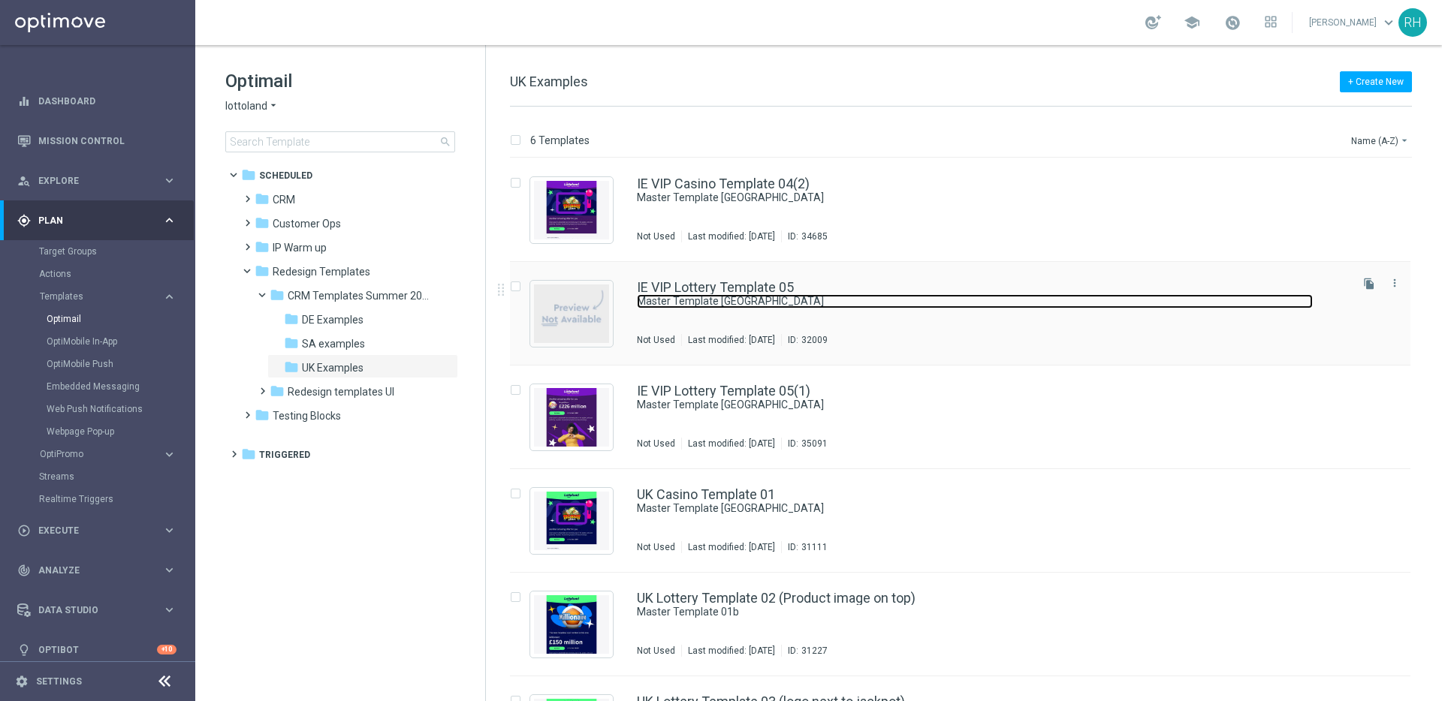
click at [1077, 302] on link "Master Template [GEOGRAPHIC_DATA]" at bounding box center [975, 301] width 676 height 14
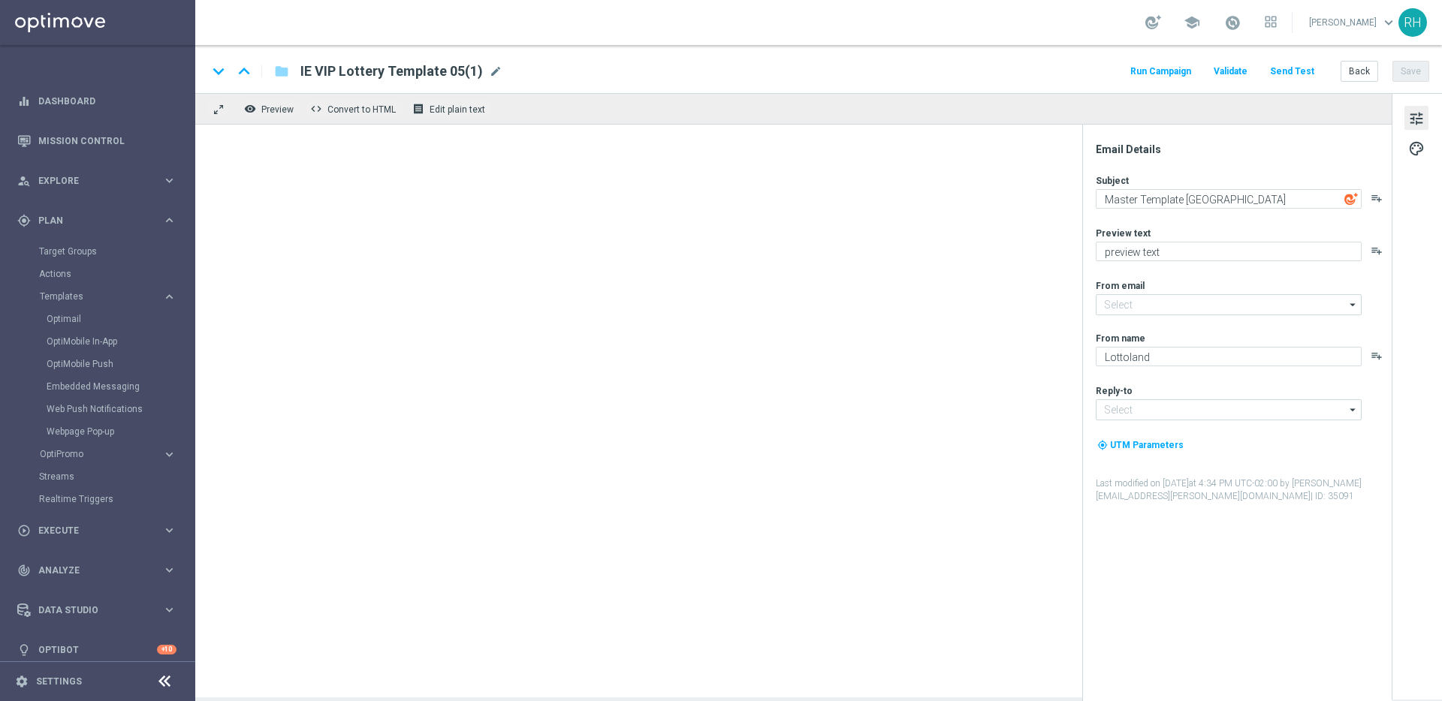
type input "[EMAIL_ADDRESS][DOMAIN_NAME]"
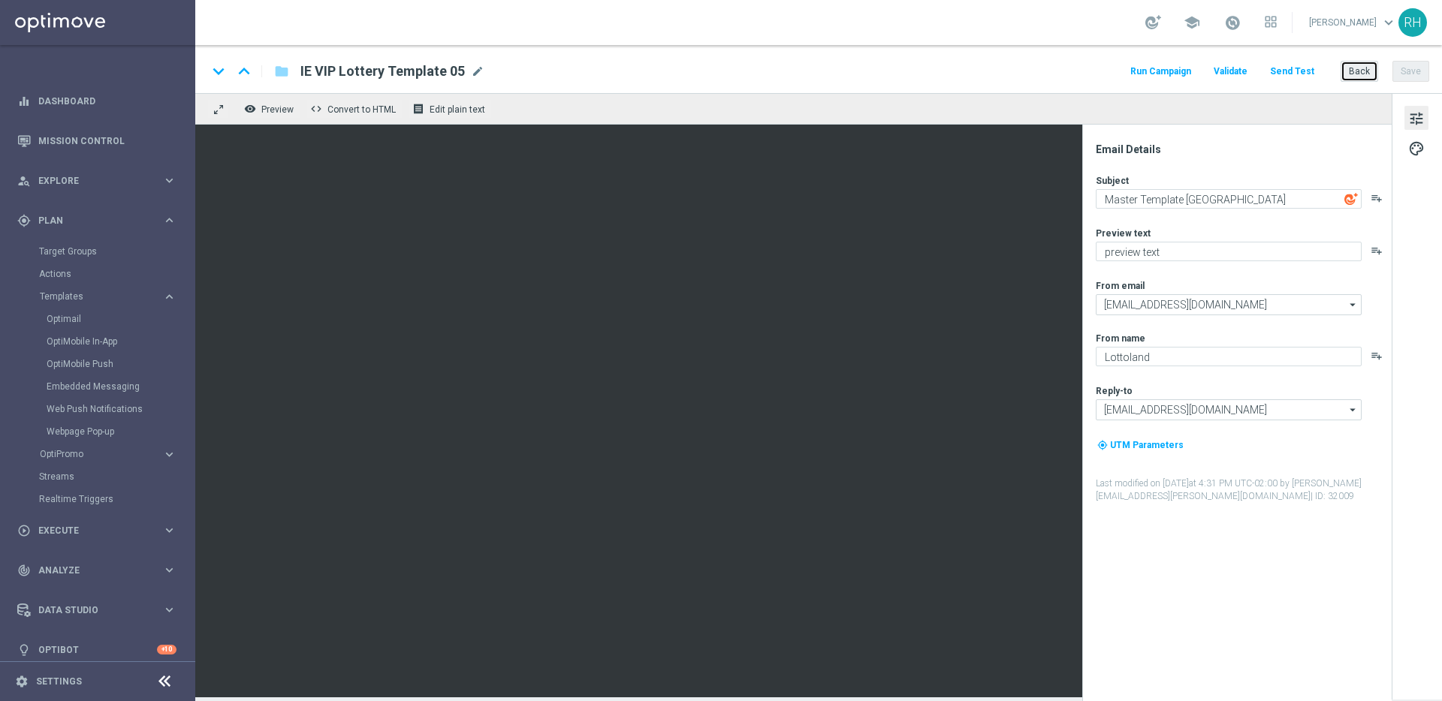
click at [1348, 74] on button "Back" at bounding box center [1359, 71] width 38 height 21
